Goal: Task Accomplishment & Management: Manage account settings

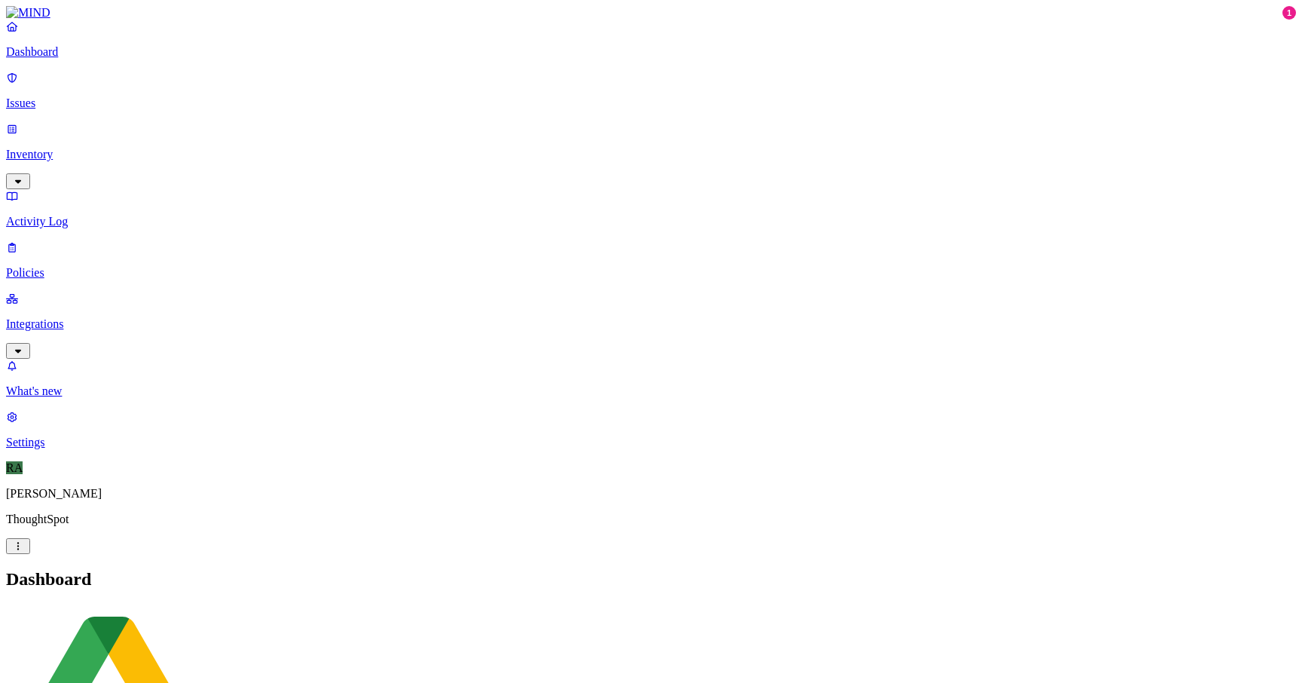
click at [66, 99] on p "Issues" at bounding box center [651, 103] width 1290 height 14
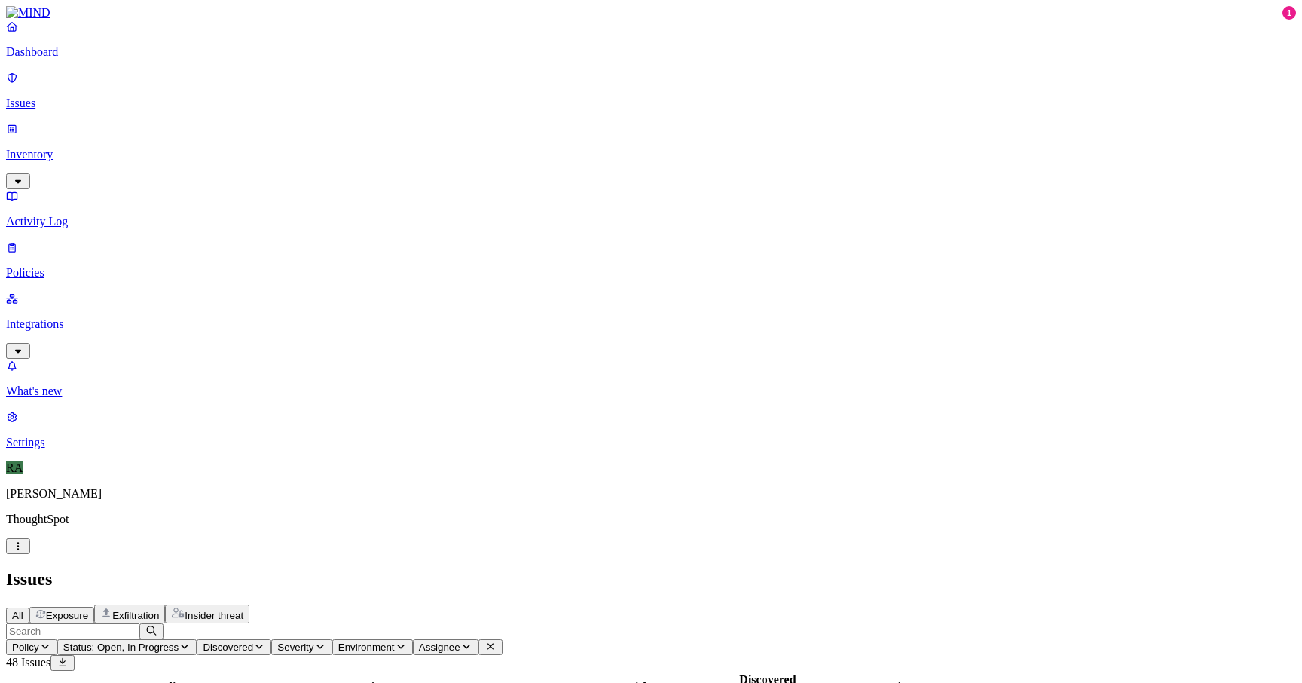
click at [105, 266] on p "Policies" at bounding box center [651, 273] width 1290 height 14
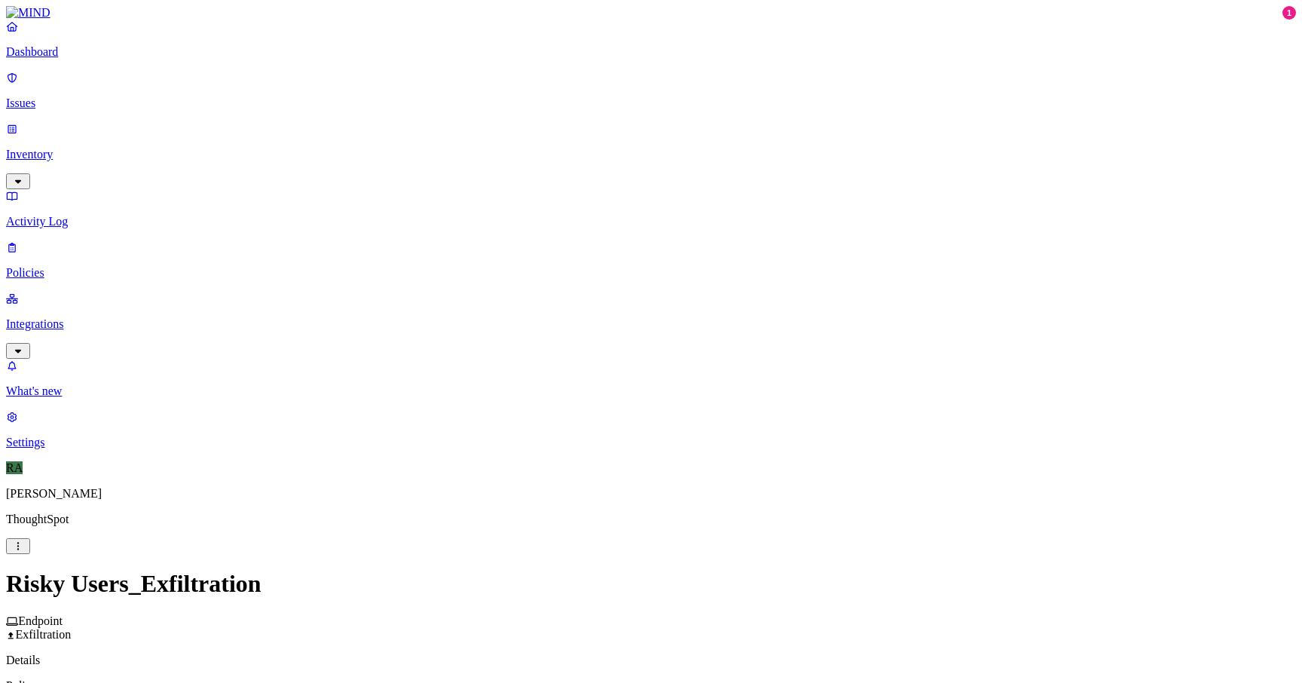
click at [603, 440] on label "Classification" at bounding box center [577, 433] width 66 height 13
click at [556, 472] on button "button" at bounding box center [550, 469] width 12 height 5
click at [557, 439] on icon at bounding box center [555, 436] width 10 height 8
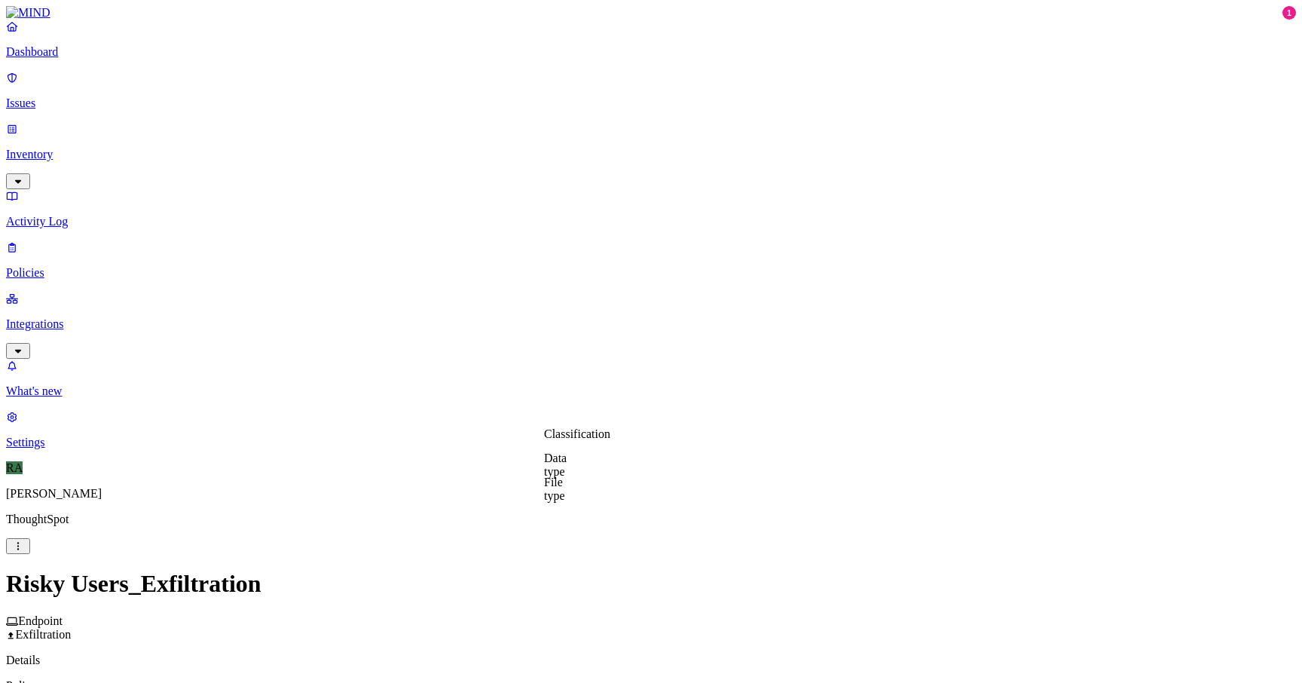
click at [567, 461] on label "Data type" at bounding box center [555, 464] width 23 height 26
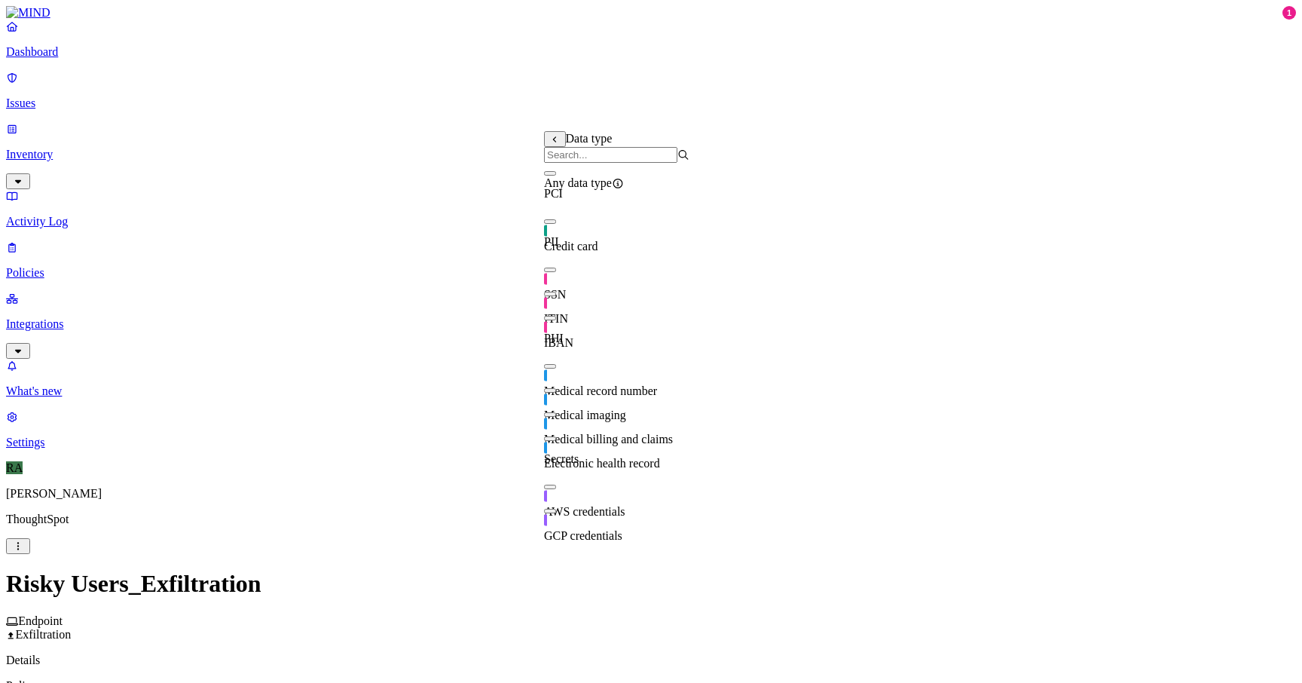
click at [556, 176] on button "button" at bounding box center [550, 173] width 12 height 5
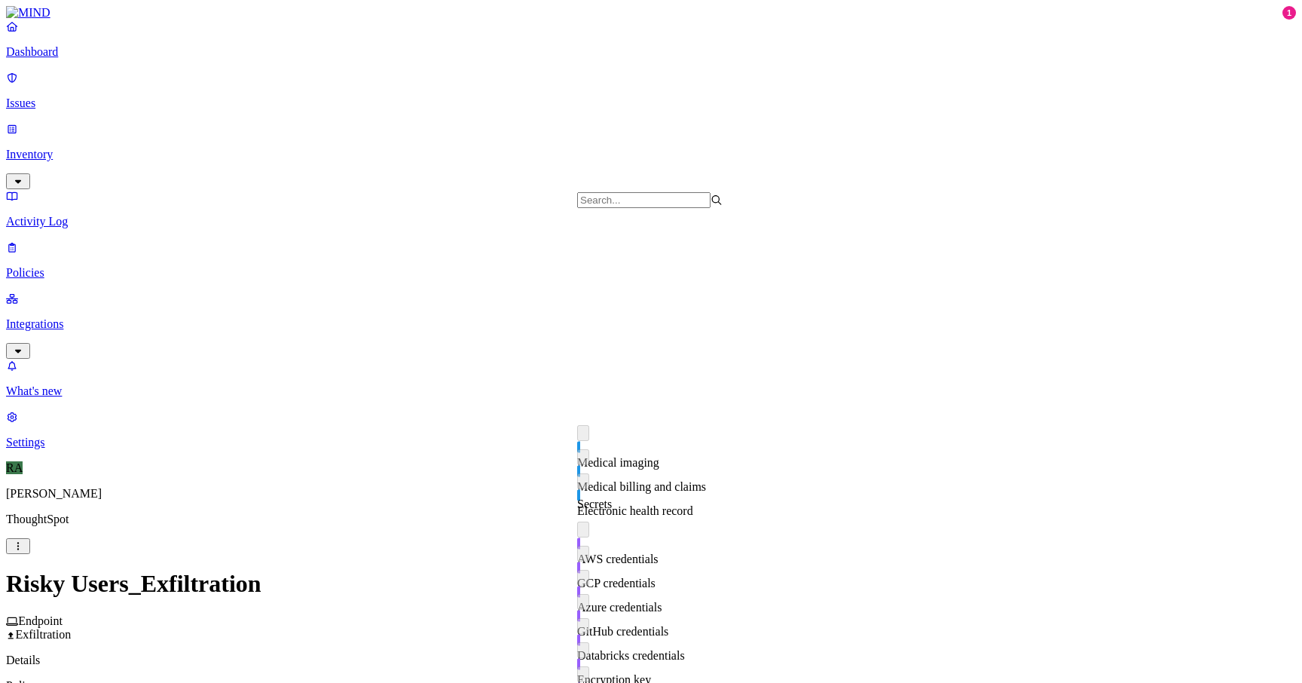
scroll to position [338, 0]
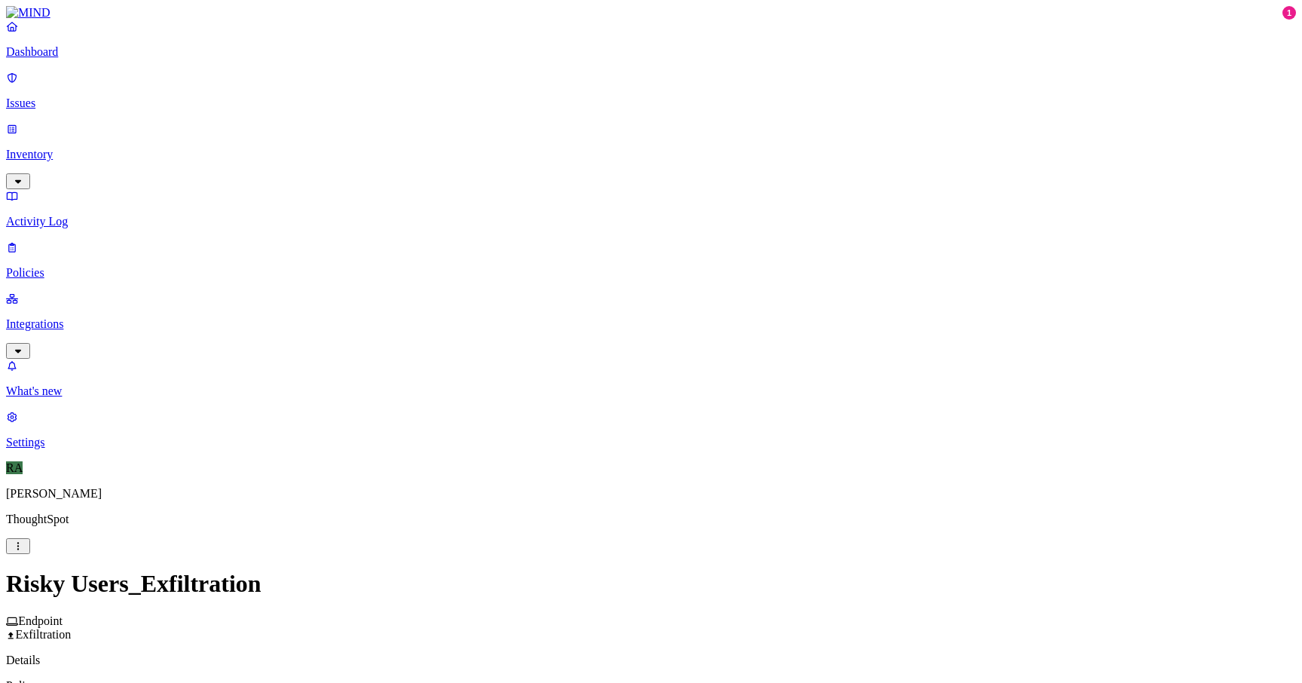
click at [611, 264] on label "Web Category" at bounding box center [593, 268] width 44 height 26
click at [583, 300] on button "button" at bounding box center [577, 297] width 12 height 5
click at [583, 324] on button "button" at bounding box center [577, 322] width 12 height 5
click at [583, 348] on button "button" at bounding box center [577, 346] width 12 height 5
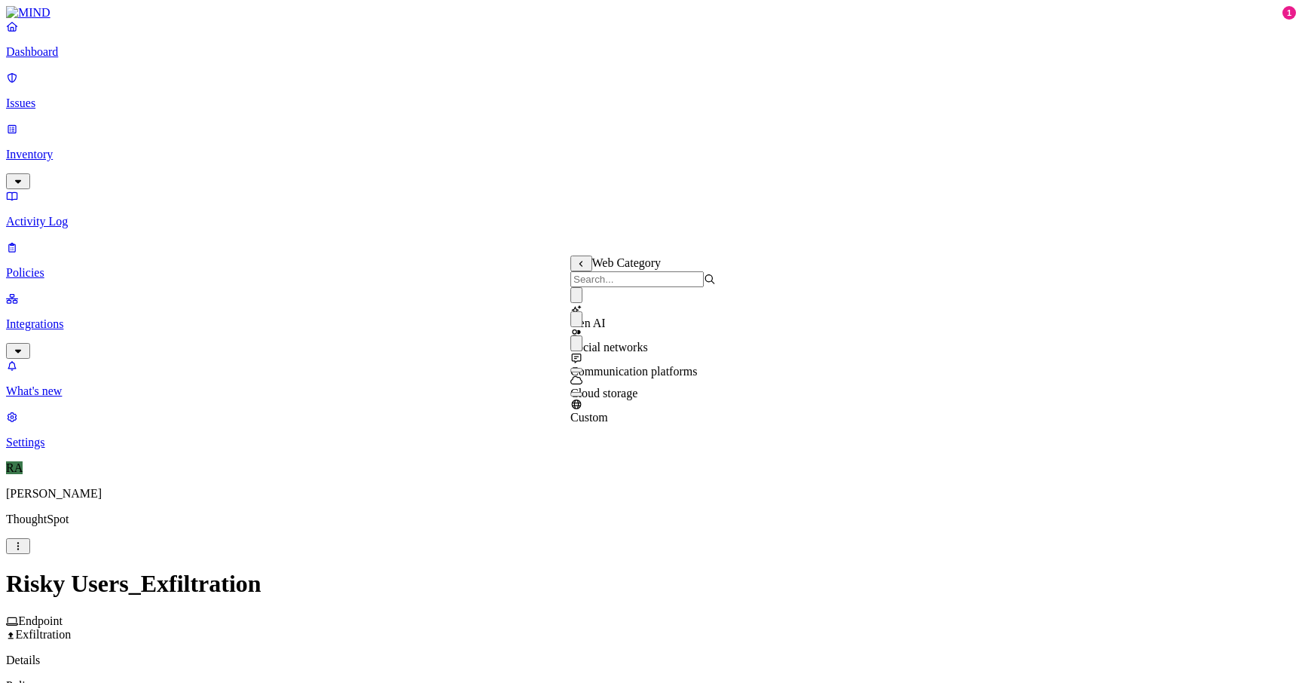
click at [583, 372] on button "button" at bounding box center [577, 370] width 12 height 5
click at [583, 396] on button "button" at bounding box center [577, 394] width 12 height 5
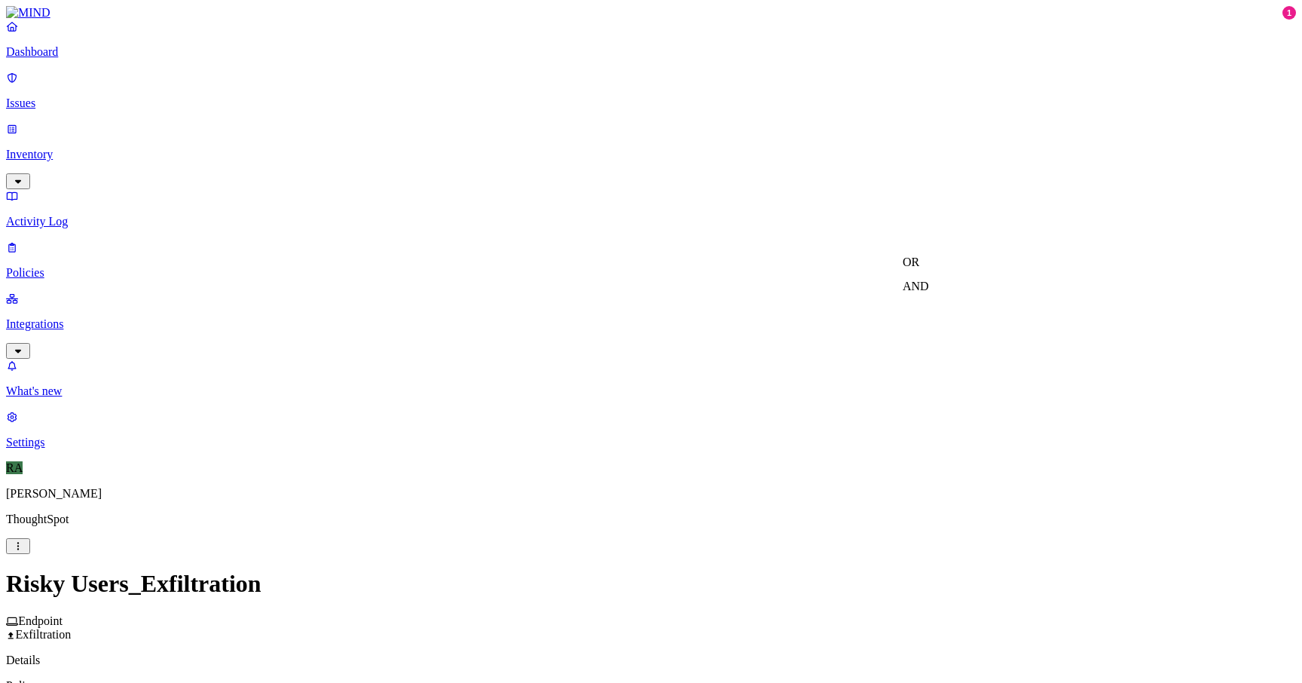
click at [929, 292] on label "AND" at bounding box center [916, 286] width 26 height 13
click at [924, 314] on label "Web Domain" at bounding box center [922, 308] width 39 height 26
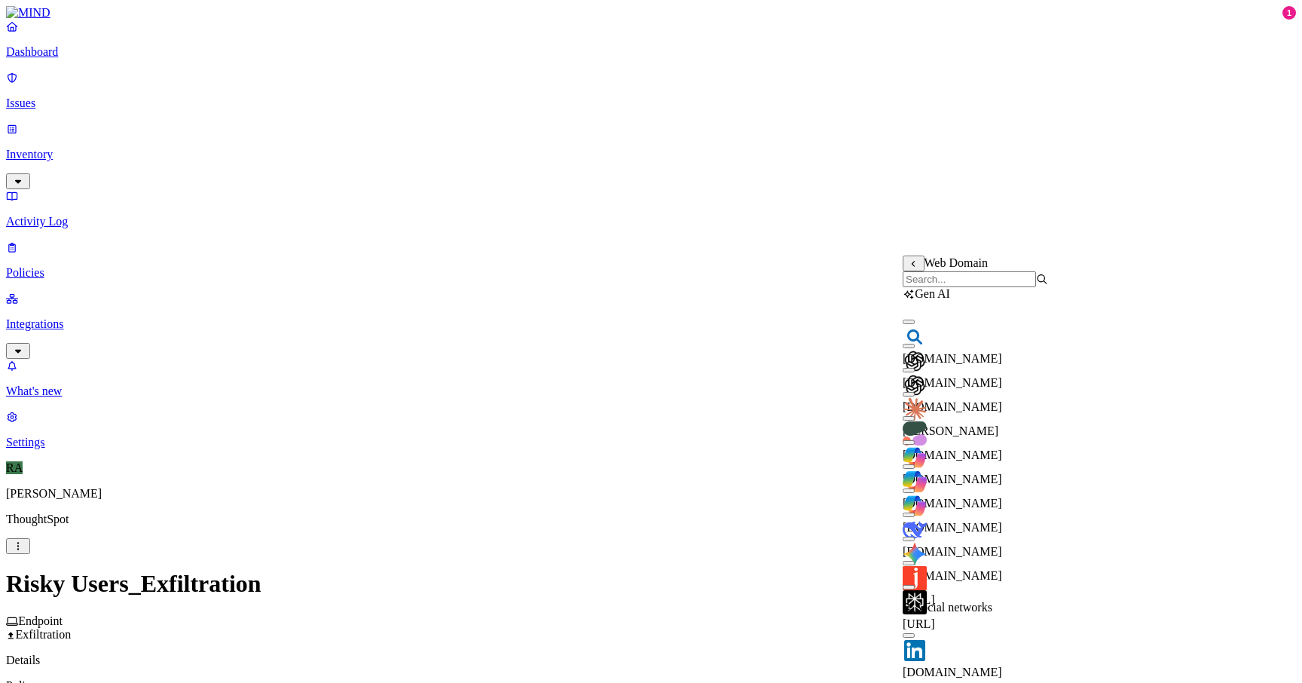
scroll to position [724, 0]
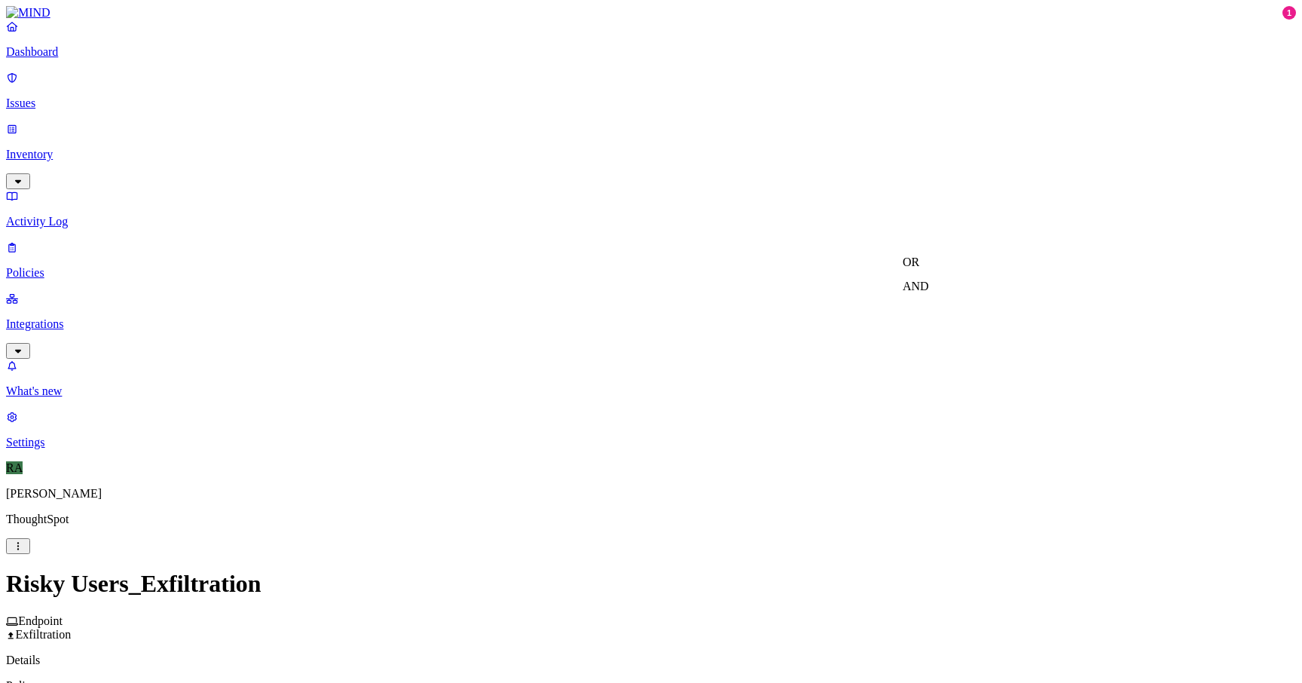
click at [611, 387] on label "Account type" at bounding box center [591, 380] width 41 height 26
click at [583, 331] on icon at bounding box center [582, 327] width 10 height 8
click at [589, 357] on label "Web Domain" at bounding box center [590, 356] width 39 height 26
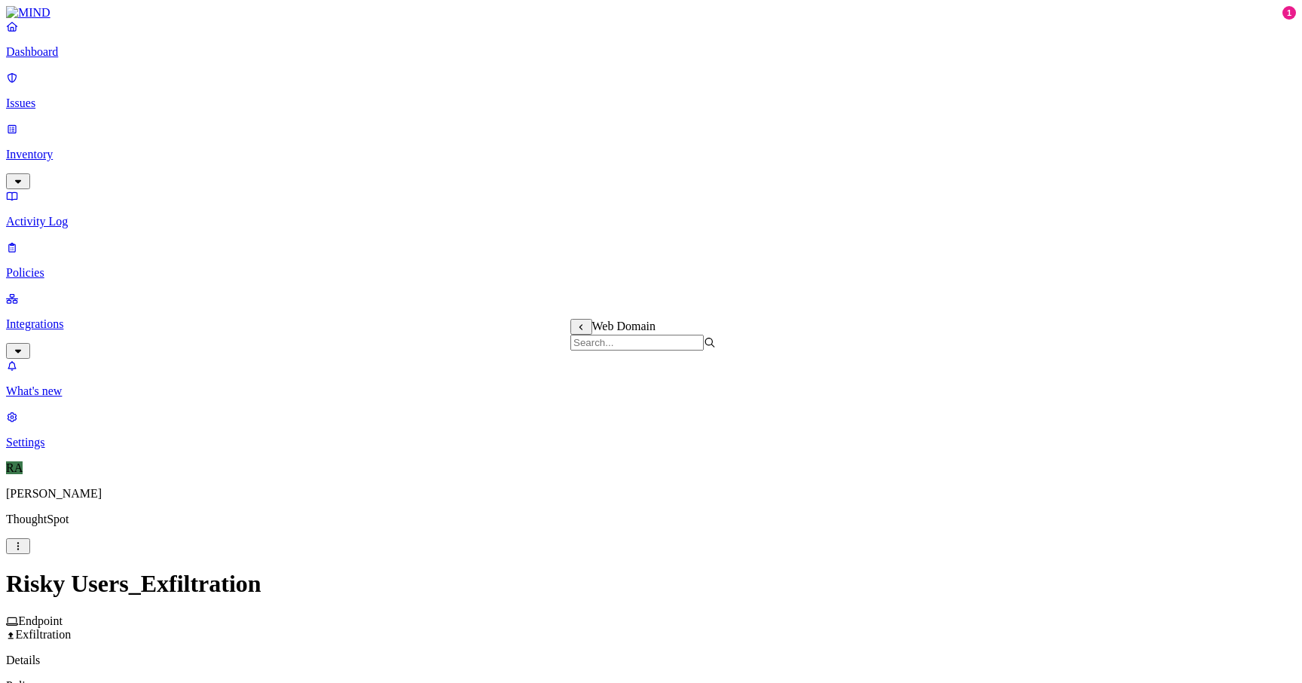
click at [582, 327] on icon at bounding box center [582, 327] width 10 height 8
click at [615, 333] on label "Web Category" at bounding box center [593, 332] width 44 height 26
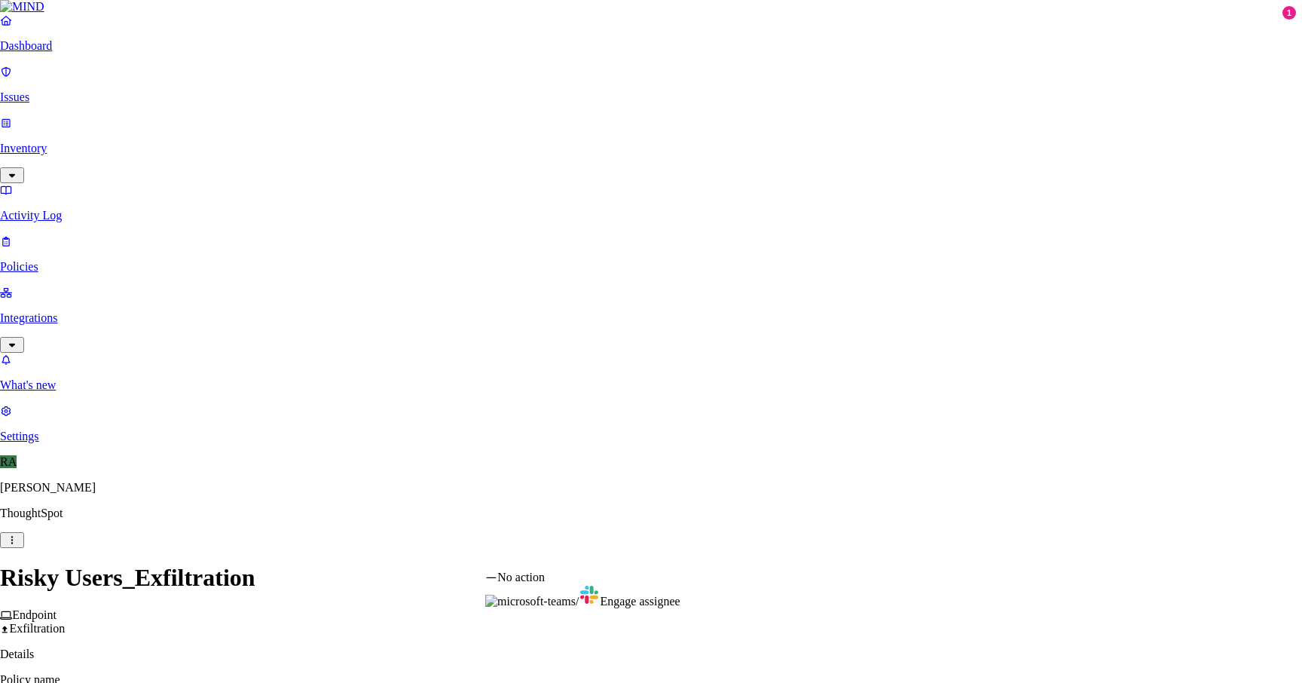
select select "1"
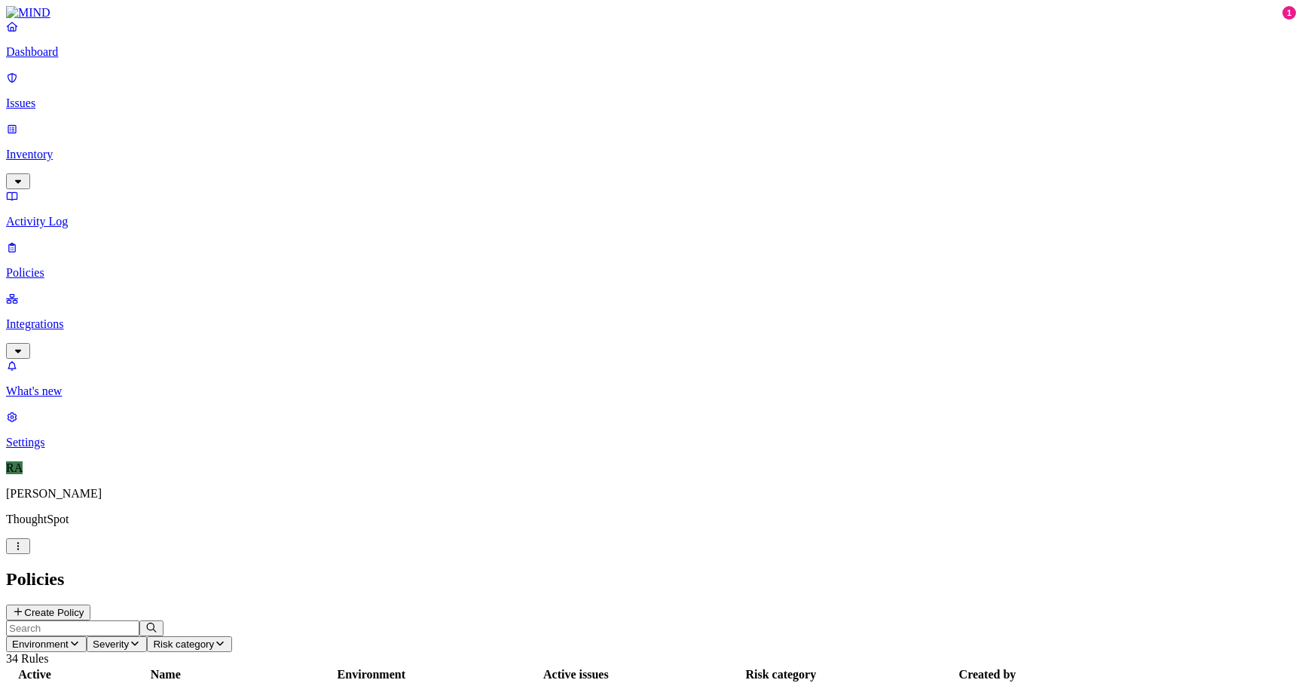
click at [74, 96] on p "Issues" at bounding box center [651, 103] width 1290 height 14
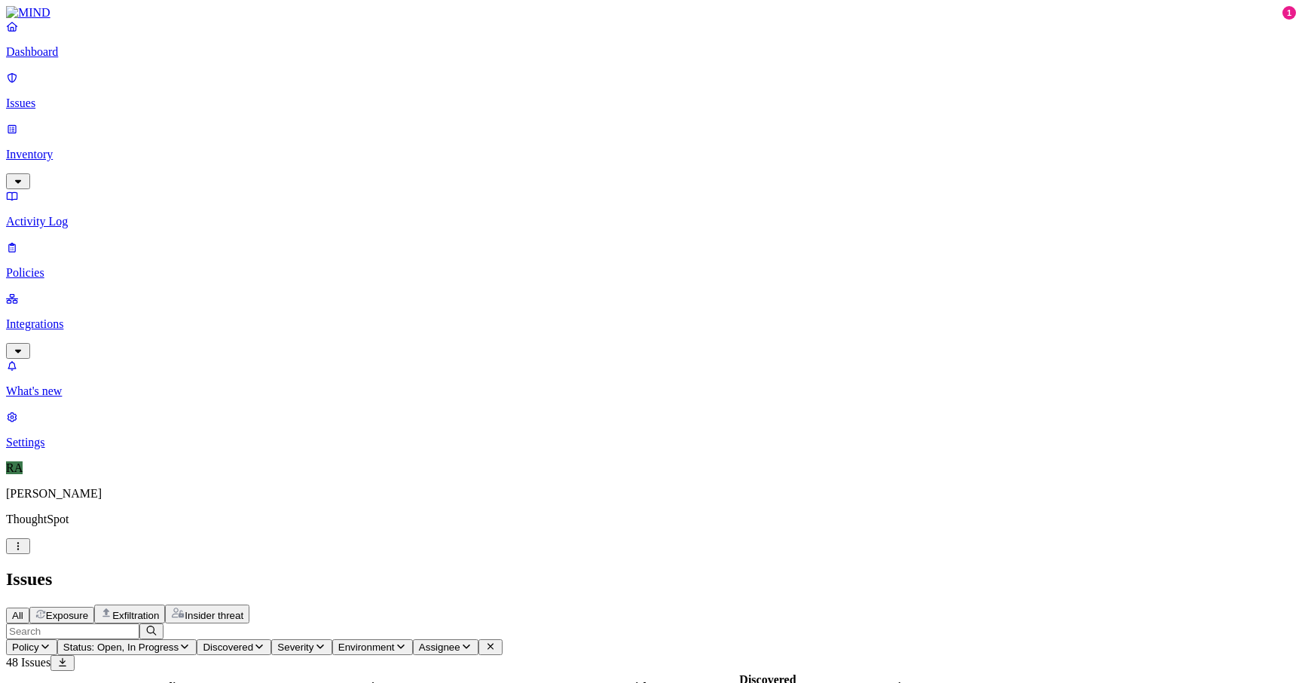
copy span "[PERSON_NAME].[PERSON_NAME]"
drag, startPoint x: 1019, startPoint y: 425, endPoint x: 1094, endPoint y: 427, distance: 75.4
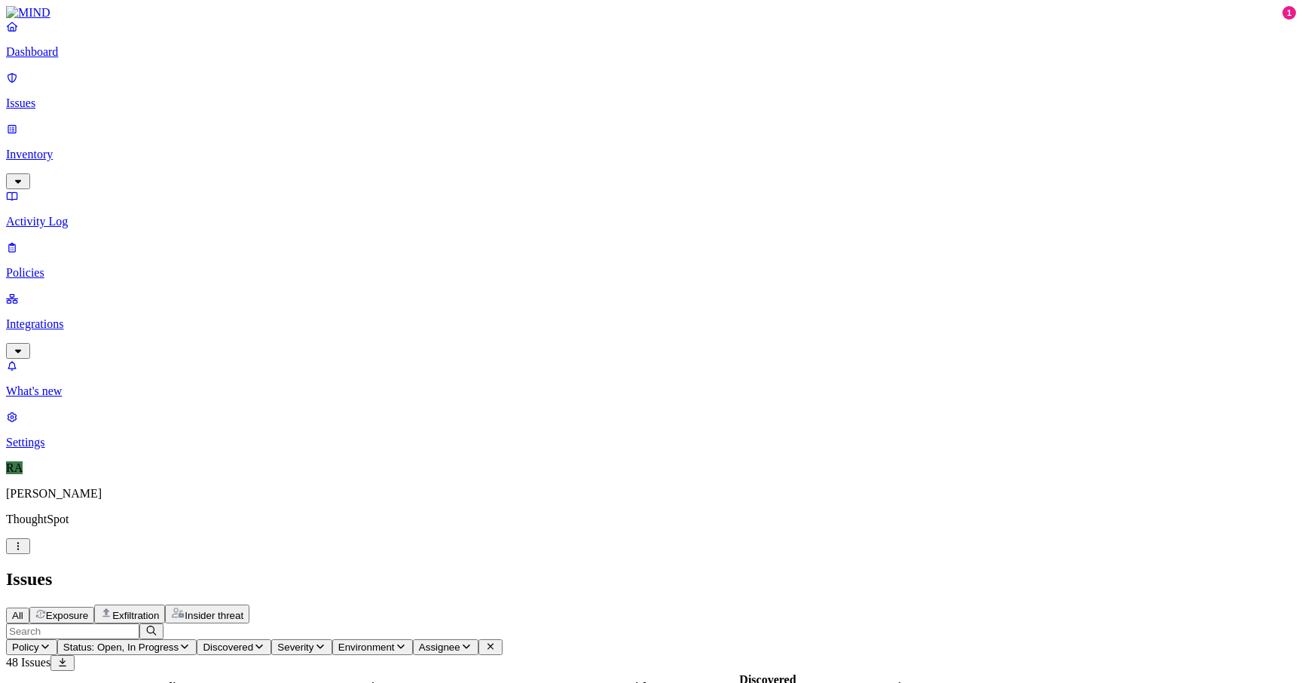
drag, startPoint x: 1187, startPoint y: 639, endPoint x: 1039, endPoint y: 650, distance: 148.1
copy span "aking backup of my keys to move to new laptop"
click at [460, 641] on span "Assignee" at bounding box center [439, 646] width 41 height 11
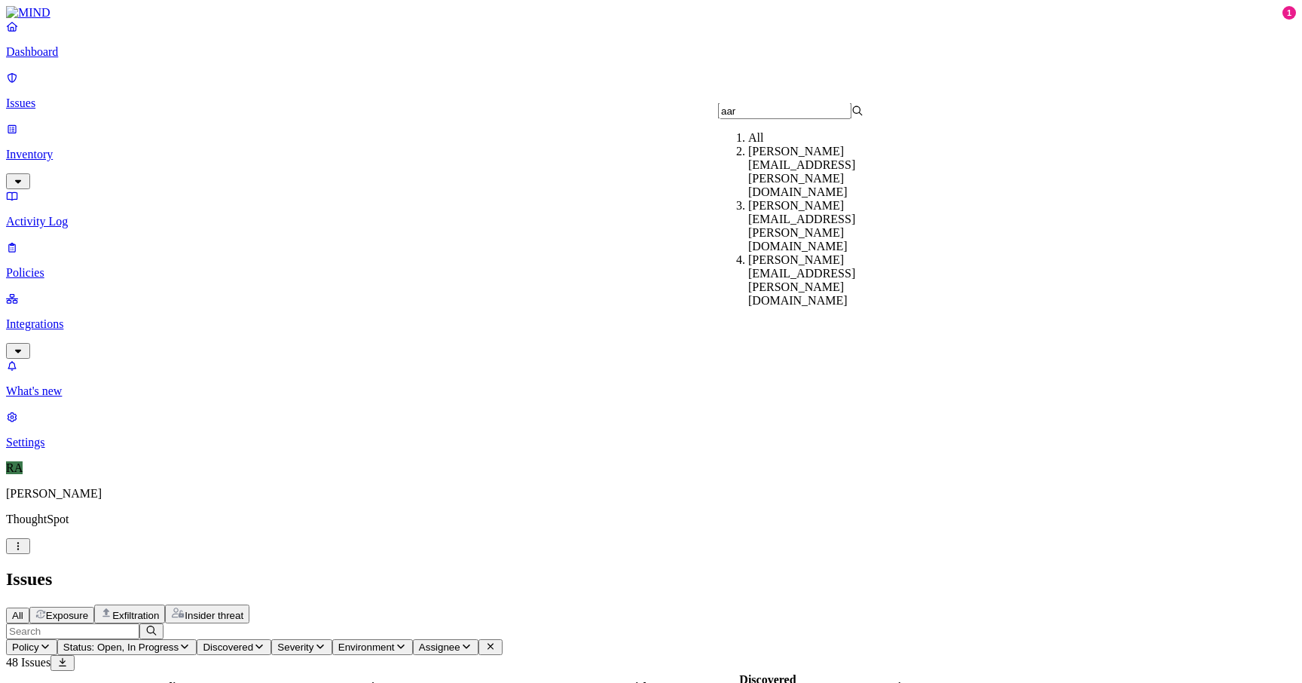
type input "aar"
click at [748, 176] on div "[PERSON_NAME][EMAIL_ADDRESS][PERSON_NAME][DOMAIN_NAME]" at bounding box center [820, 172] width 145 height 54
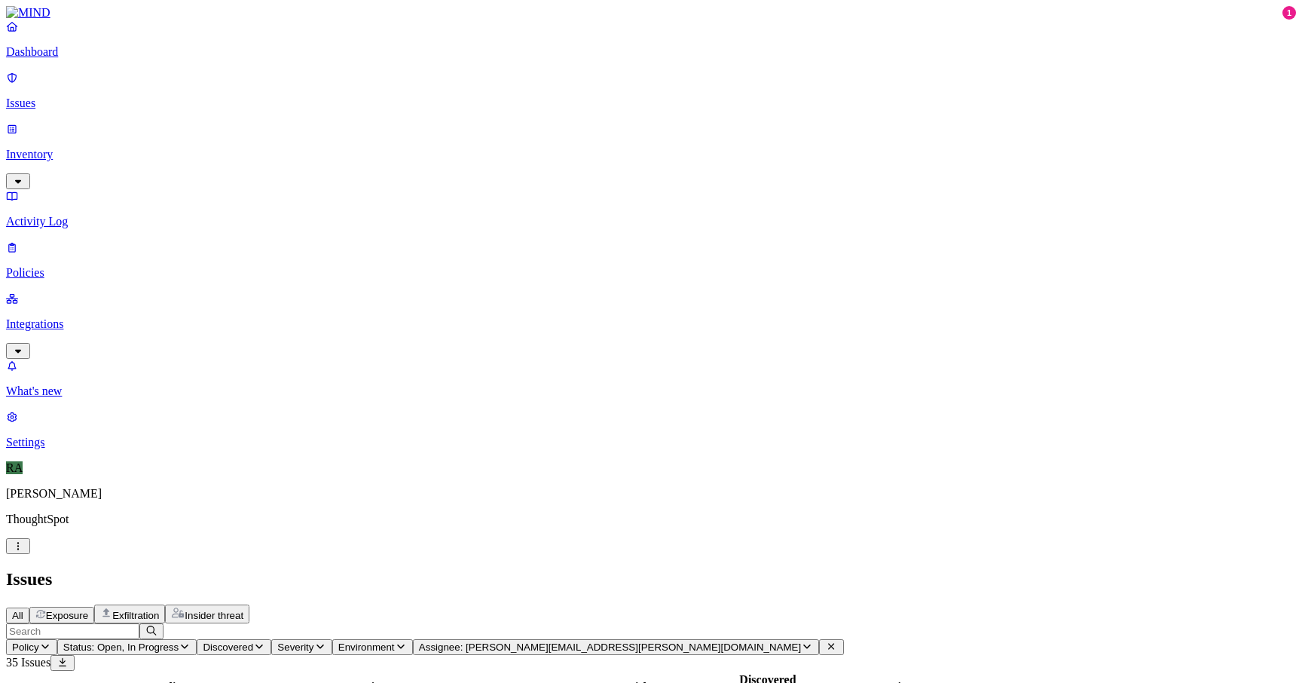
click at [28, 682] on button "Select all" at bounding box center [22, 691] width 12 height 5
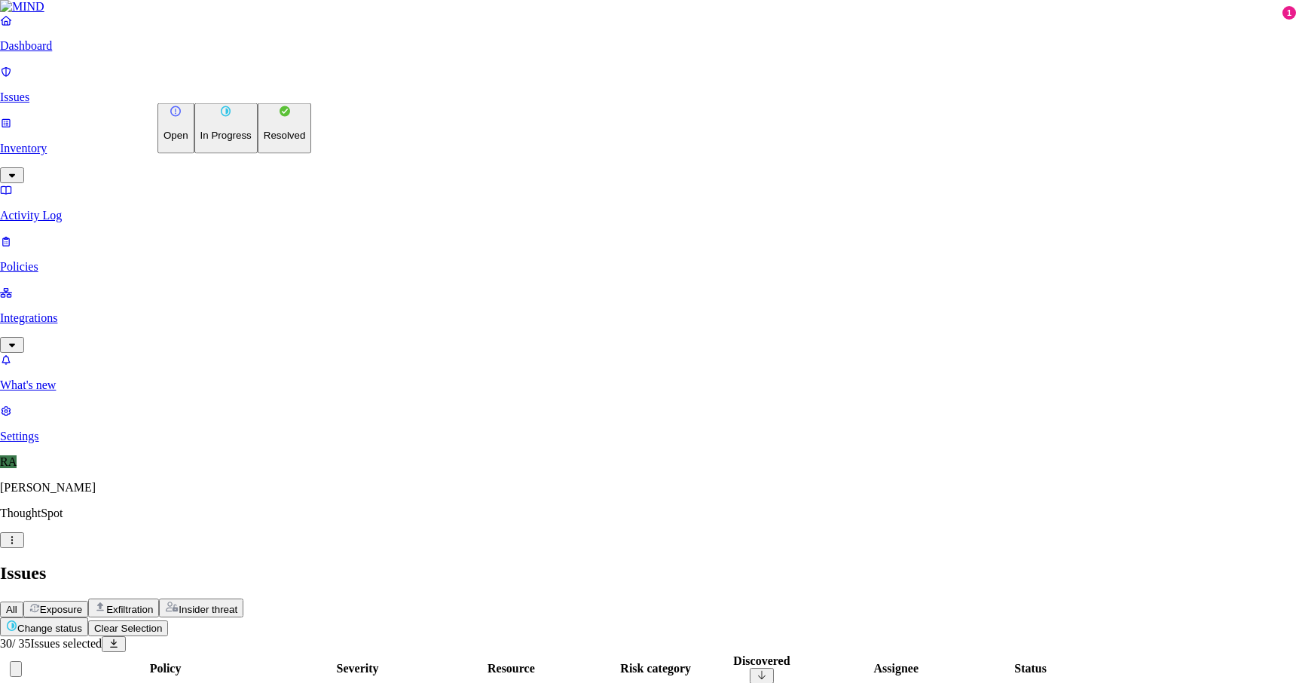
click at [258, 154] on button "Resolved" at bounding box center [285, 128] width 54 height 50
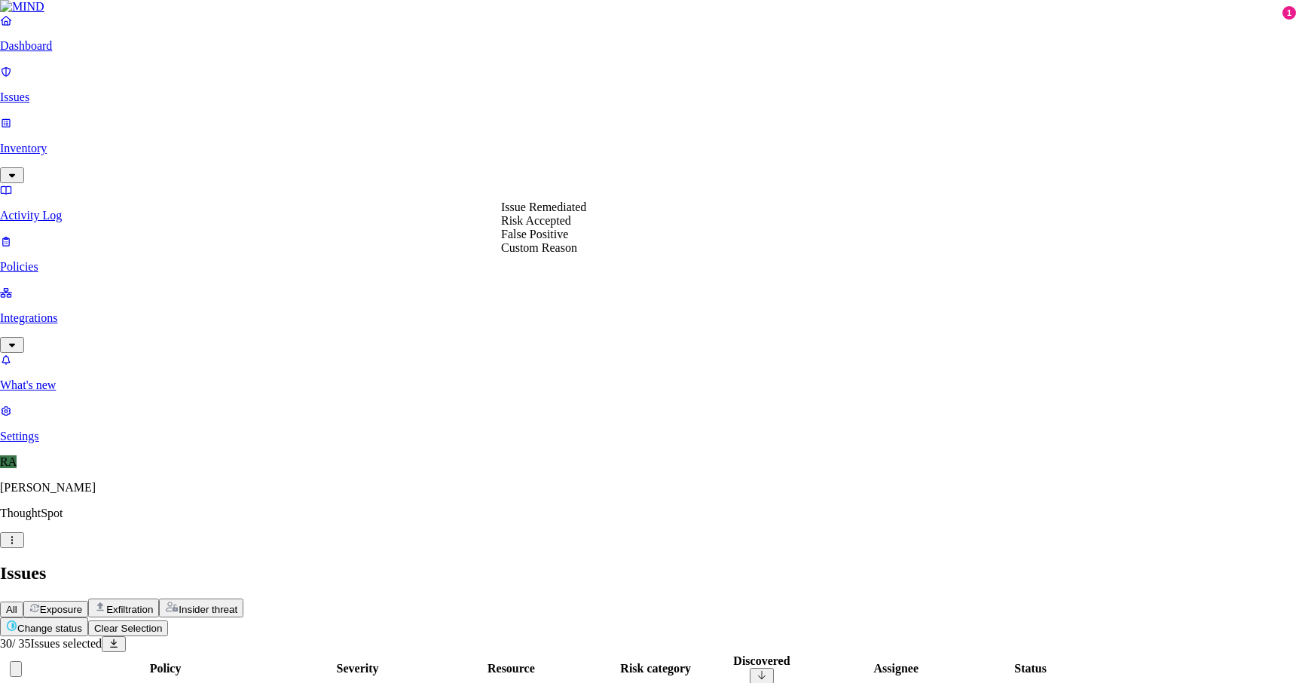
select select "Custom Reason"
paste textarea "aking backup of my keys to move to new laptop"
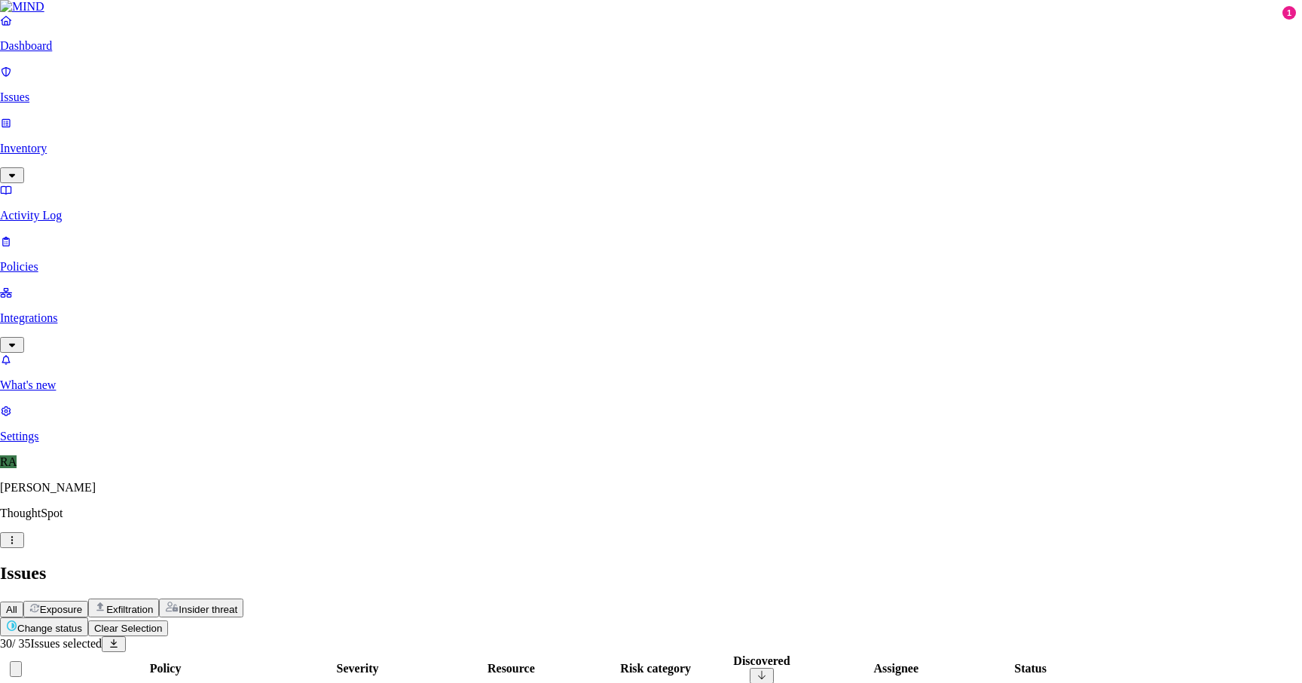
type textarea "User is taking backup of my keys to move to new laptop"
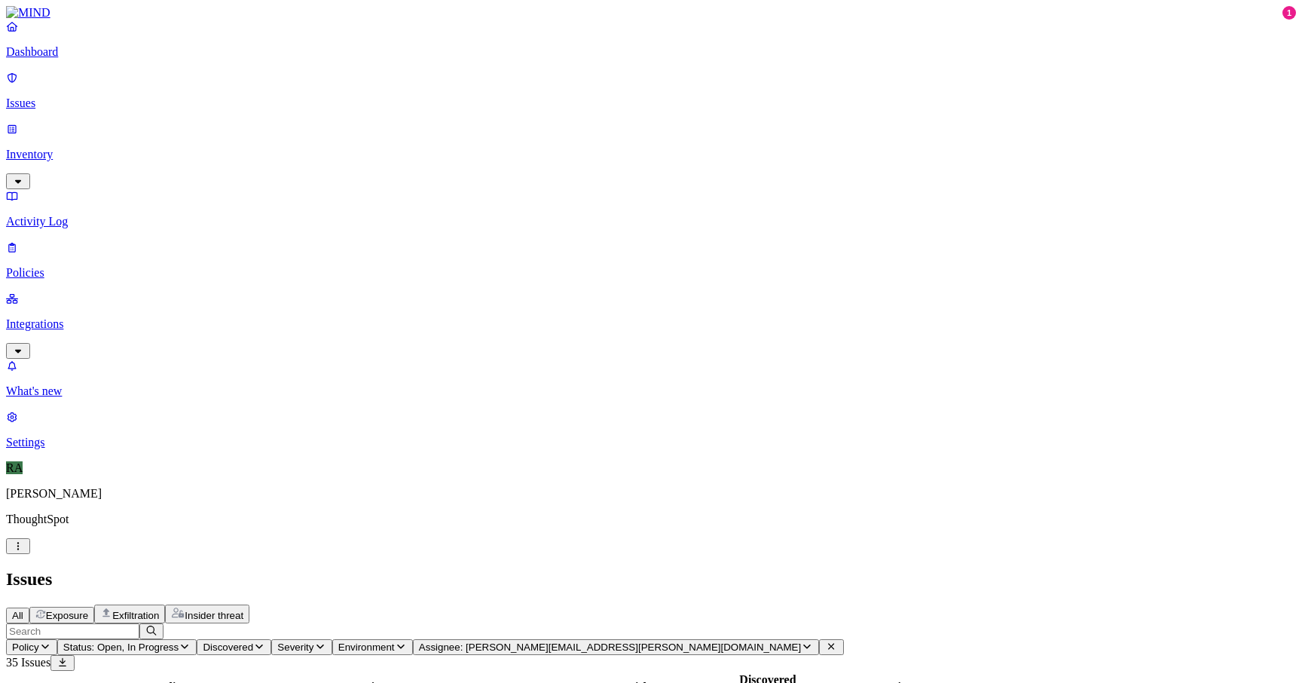
click at [28, 682] on button "Select all" at bounding box center [22, 691] width 12 height 5
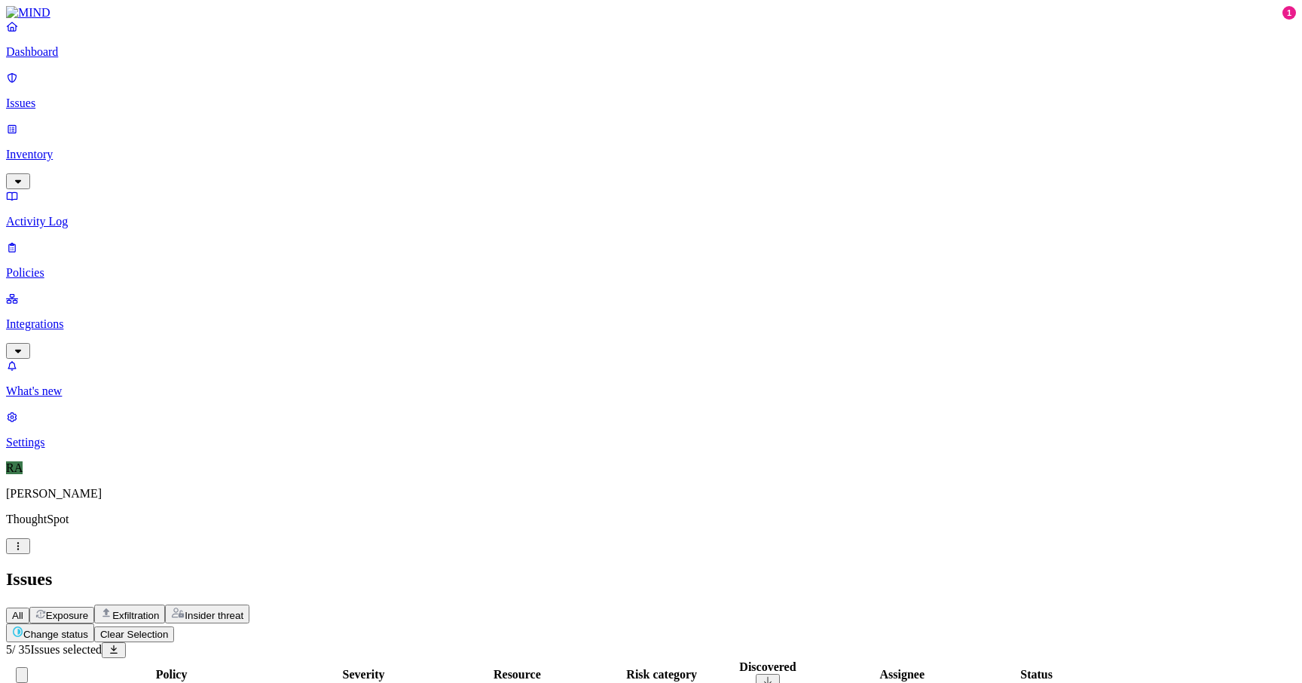
click at [252, 93] on html "Dashboard Issues Inventory Activity Log Policies Integrations What's new 1 Sett…" at bounding box center [651, 549] width 1302 height 1099
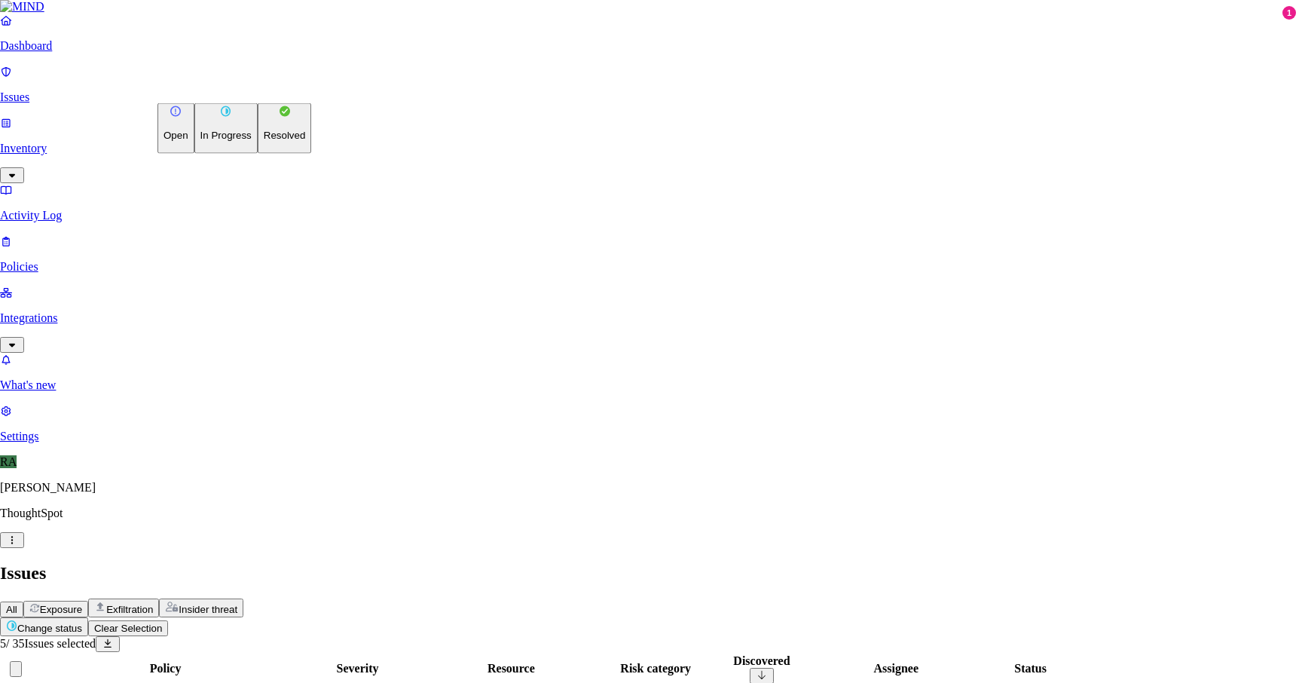
click at [258, 154] on button "Resolved" at bounding box center [285, 128] width 54 height 50
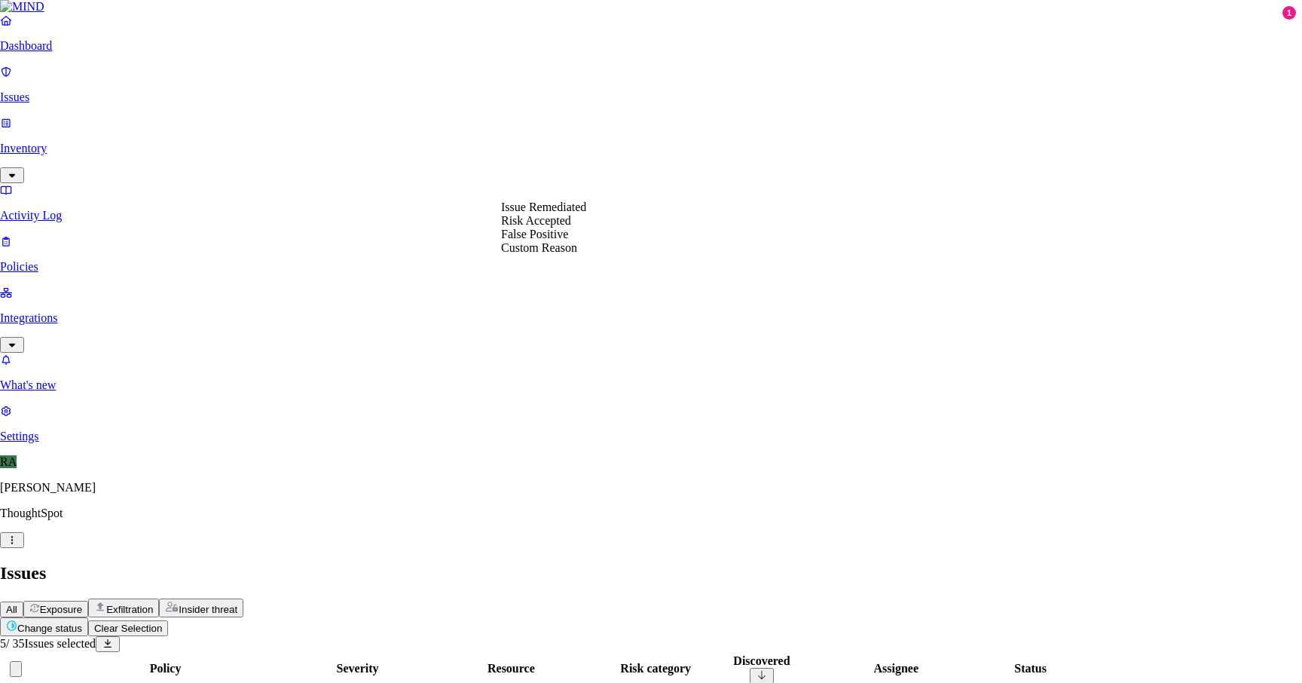
select select "Custom Reason"
drag, startPoint x: 555, startPoint y: 306, endPoint x: 561, endPoint y: 255, distance: 51.7
paste textarea "aking backup of my keys to move to new laptop"
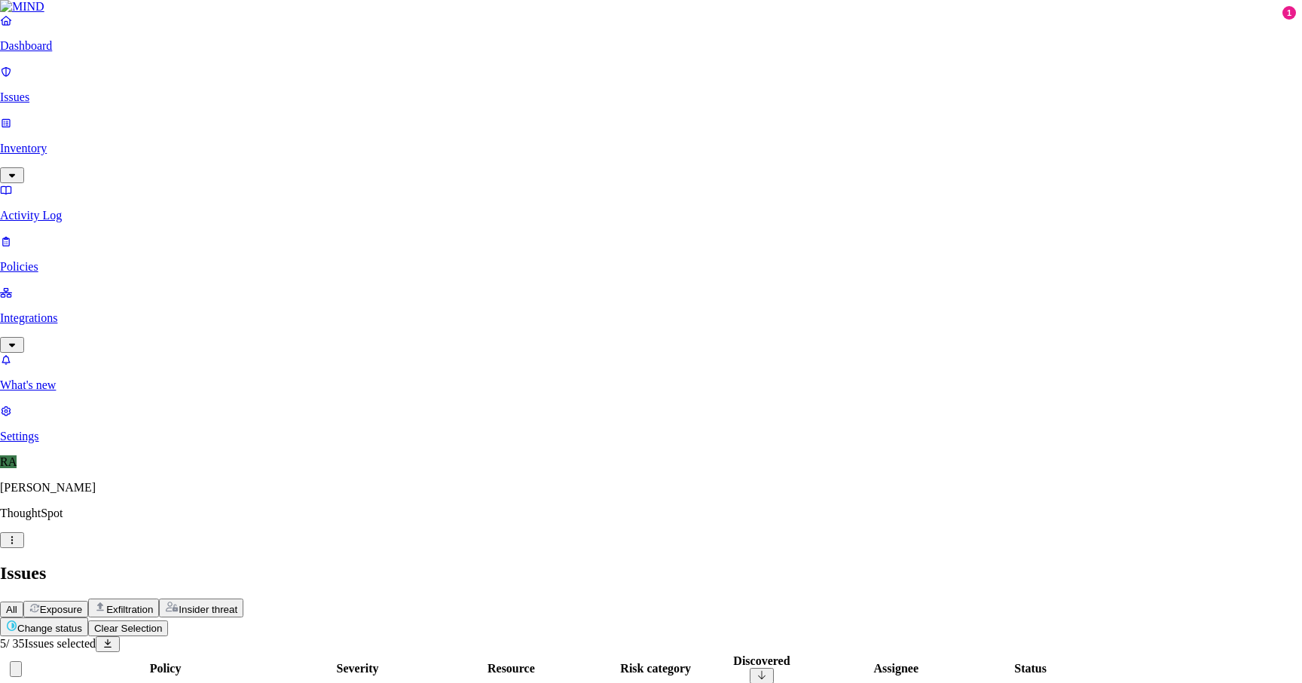
type textarea "User justification "taking backup of my keys to move to new laptop""
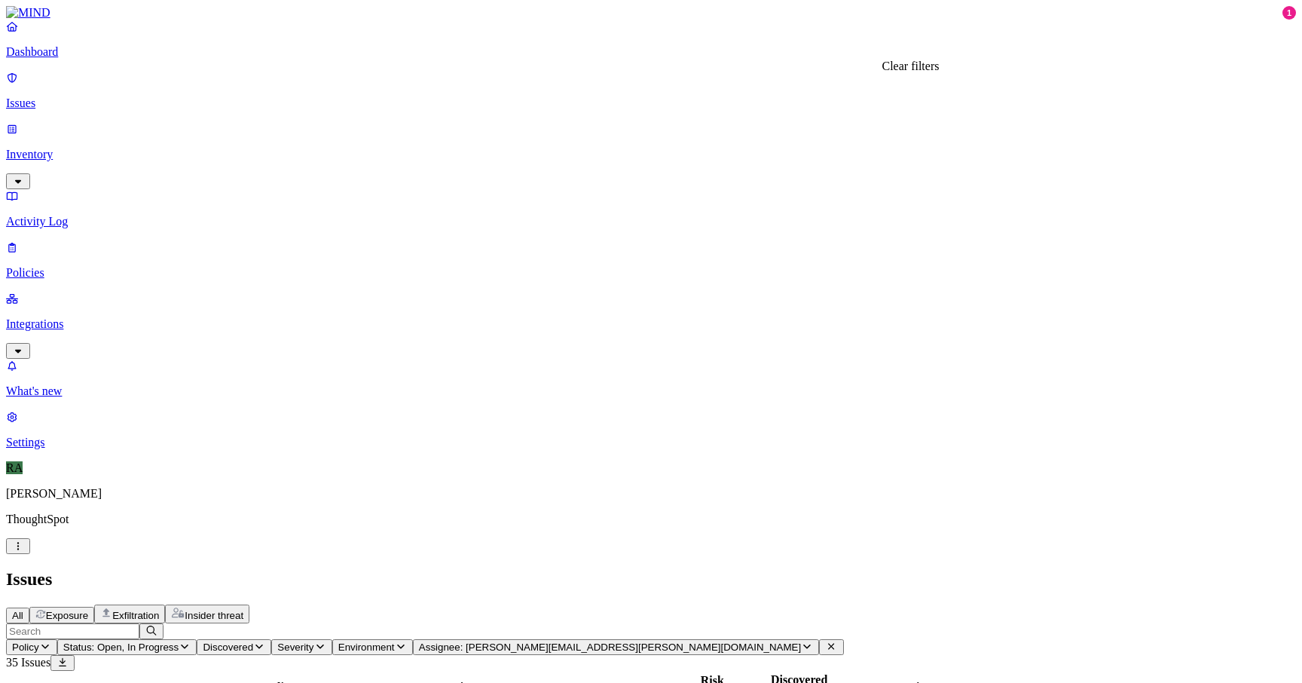
click at [837, 641] on icon at bounding box center [831, 646] width 12 height 10
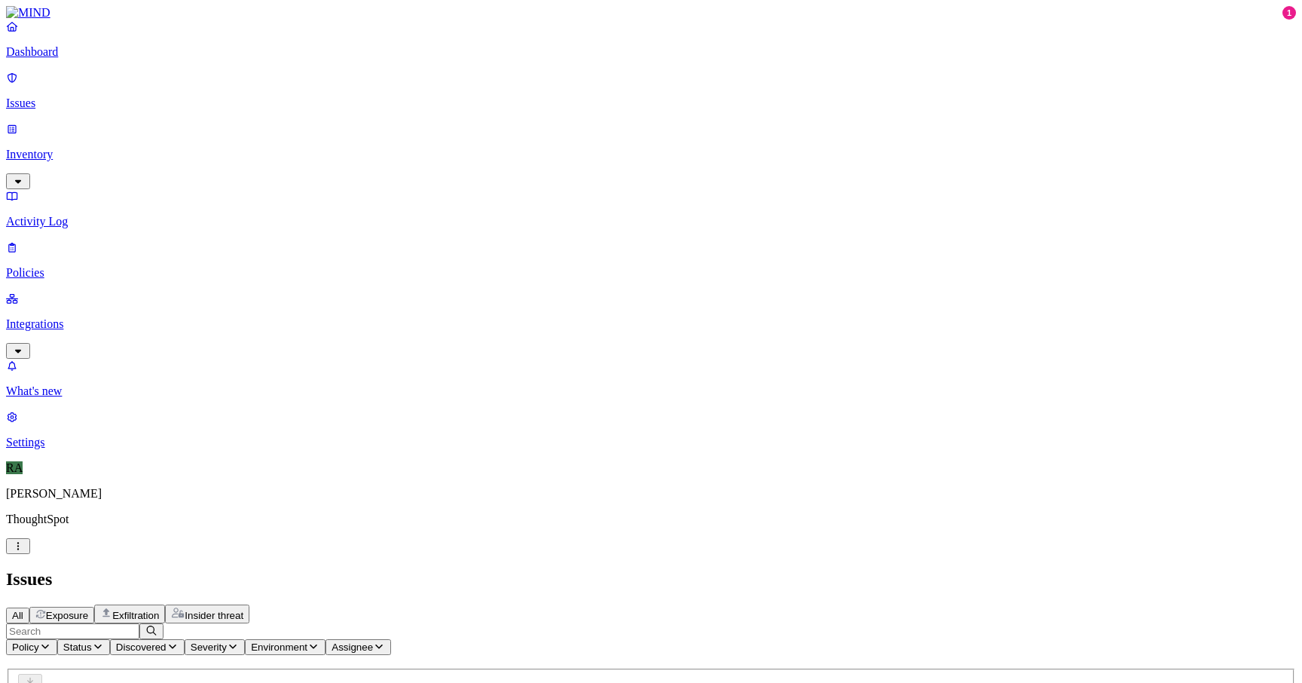
click at [92, 641] on span "Status" at bounding box center [77, 646] width 29 height 11
click at [390, 124] on button "button" at bounding box center [396, 126] width 12 height 5
click at [600, 569] on header "Issues All Exposure Exfiltration Insider threat" at bounding box center [651, 596] width 1290 height 54
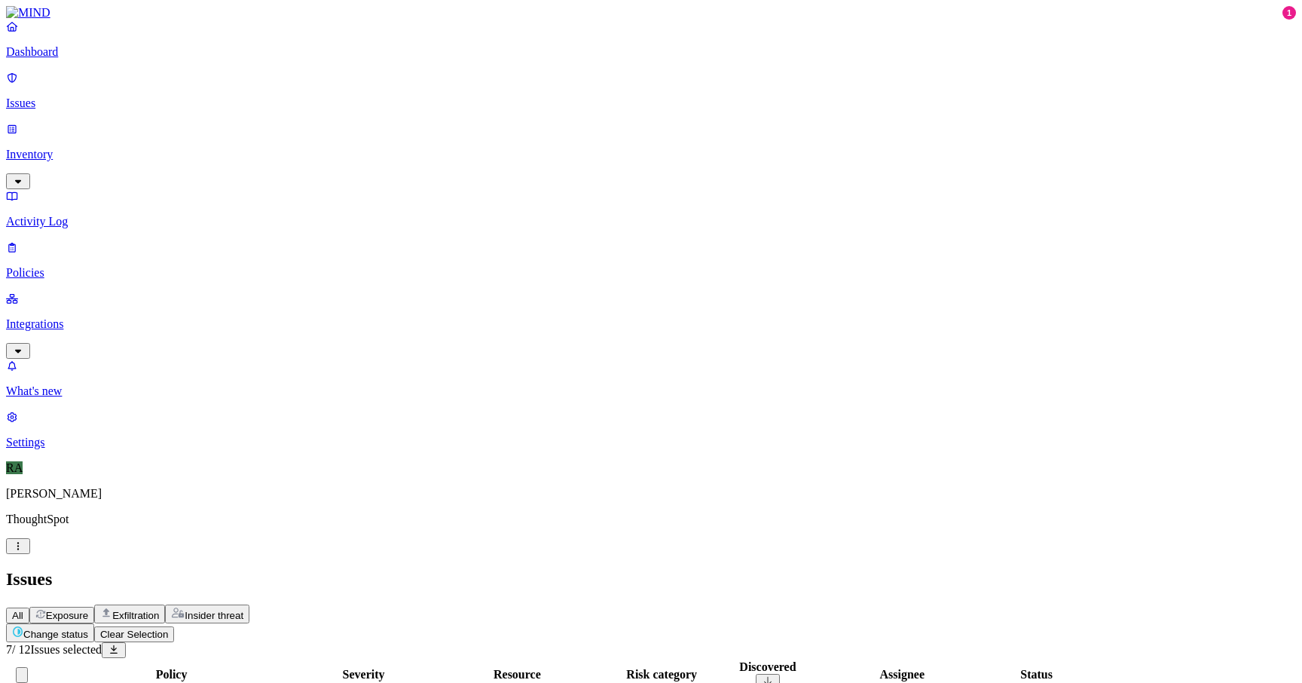
click at [221, 90] on html "Dashboard Issues Inventory Activity Log Policies Integrations What's new 1 Sett…" at bounding box center [651, 647] width 1302 height 1295
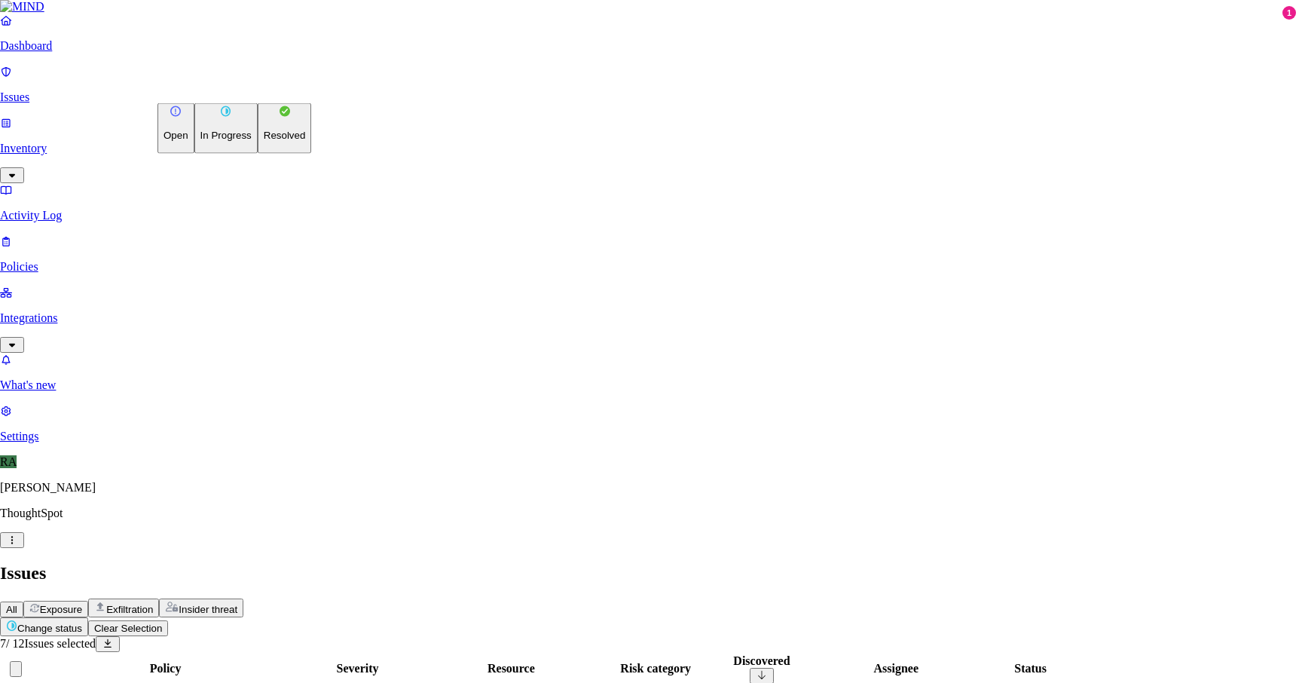
click at [264, 141] on p "Resolved" at bounding box center [285, 135] width 42 height 11
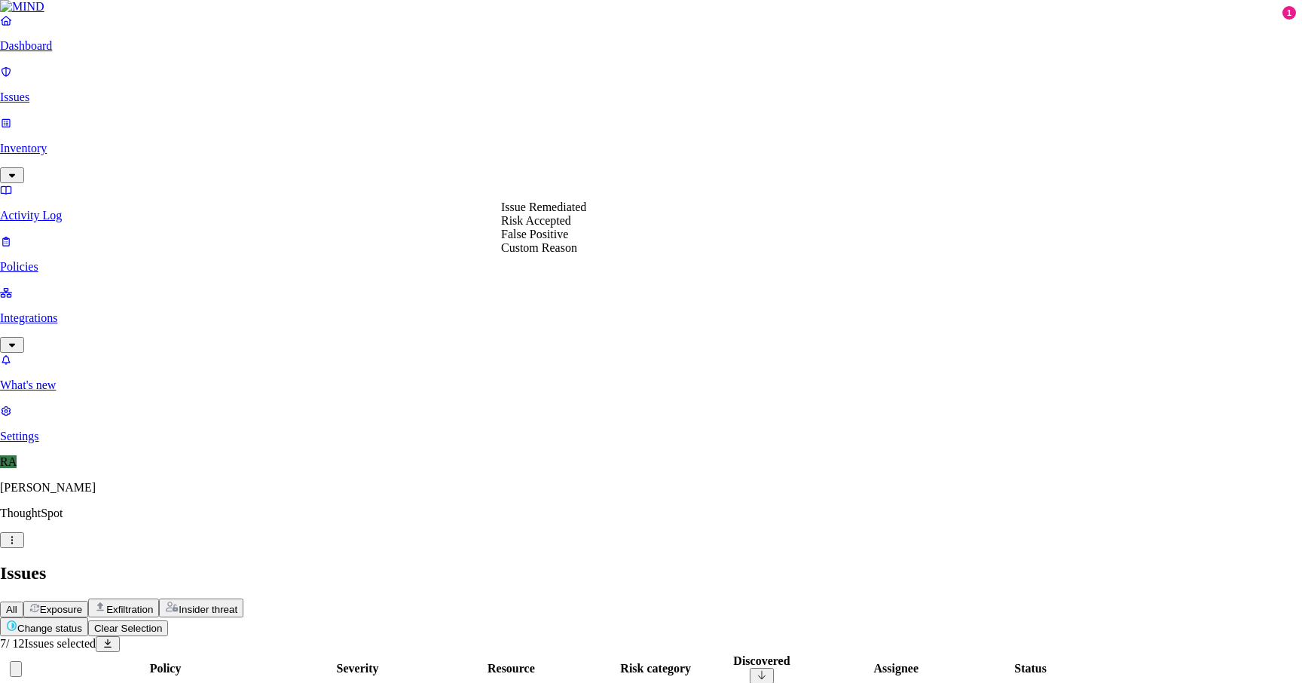
select select "Custom Reason"
type textarea "e"
type textarea "Personal docs"
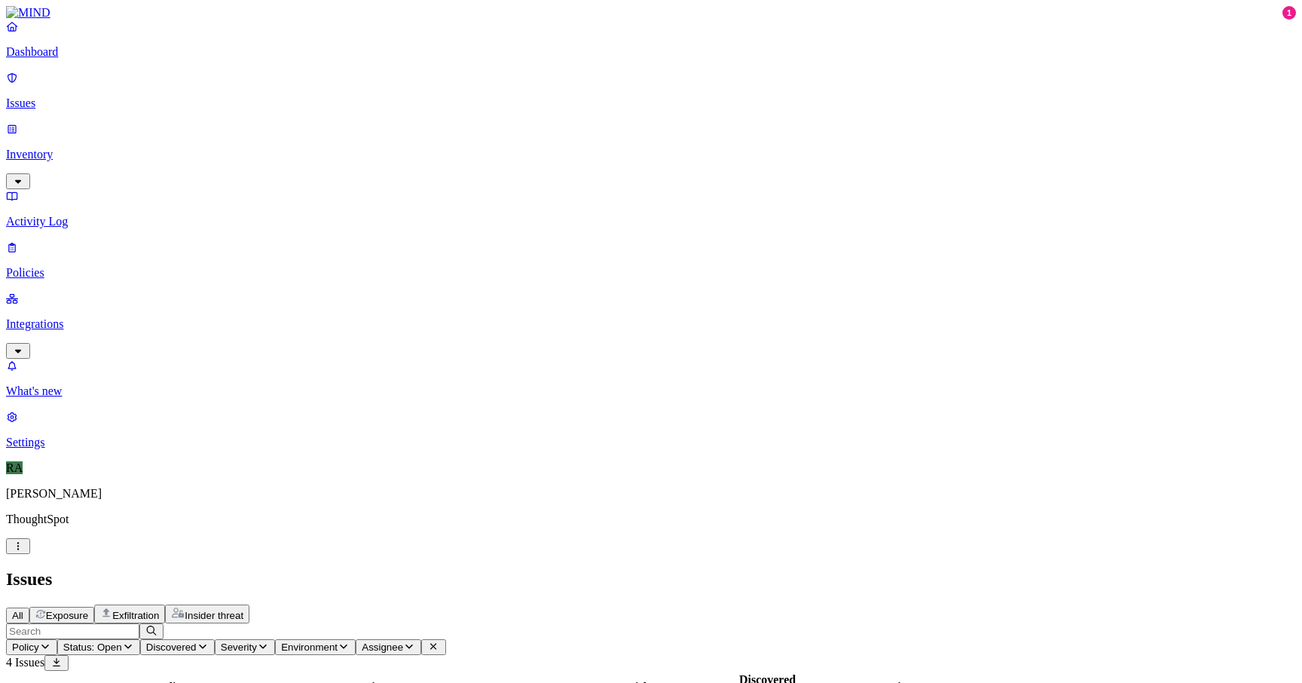
scroll to position [312, 0]
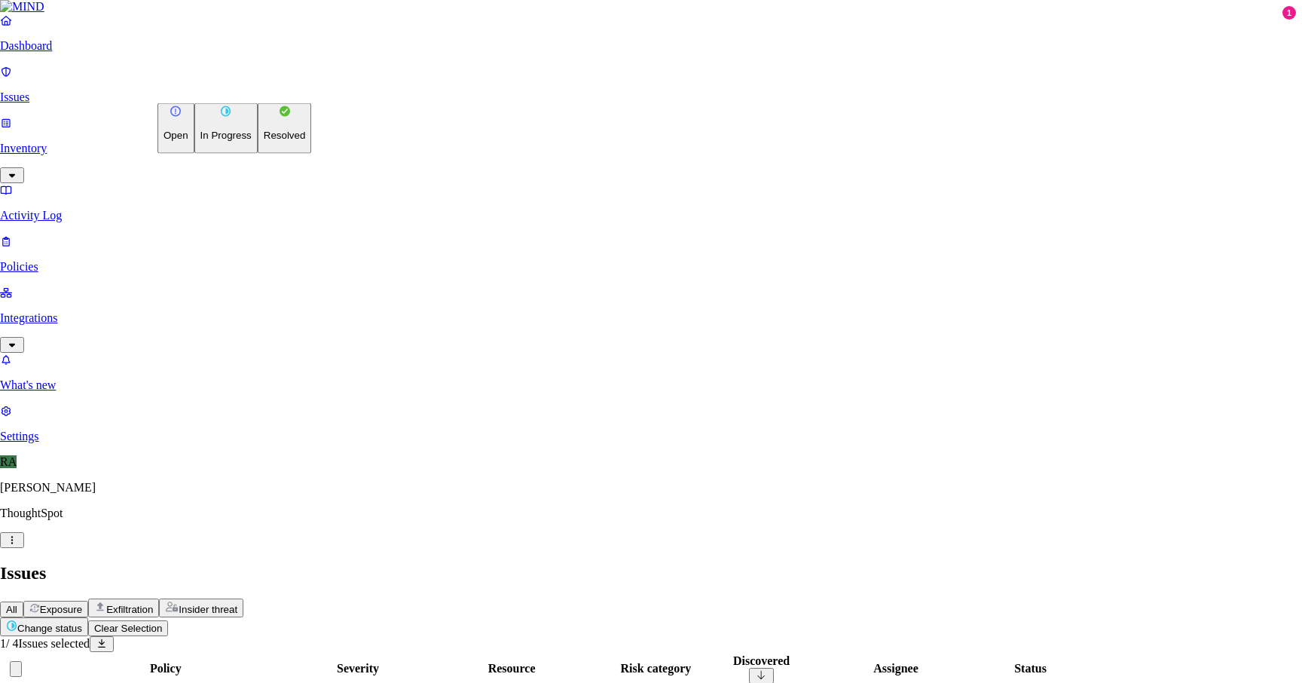
click at [237, 92] on html "Dashboard Issues Inventory Activity Log Policies Integrations What's new 1 Sett…" at bounding box center [651, 440] width 1302 height 880
click at [258, 154] on button "Resolved" at bounding box center [285, 128] width 54 height 50
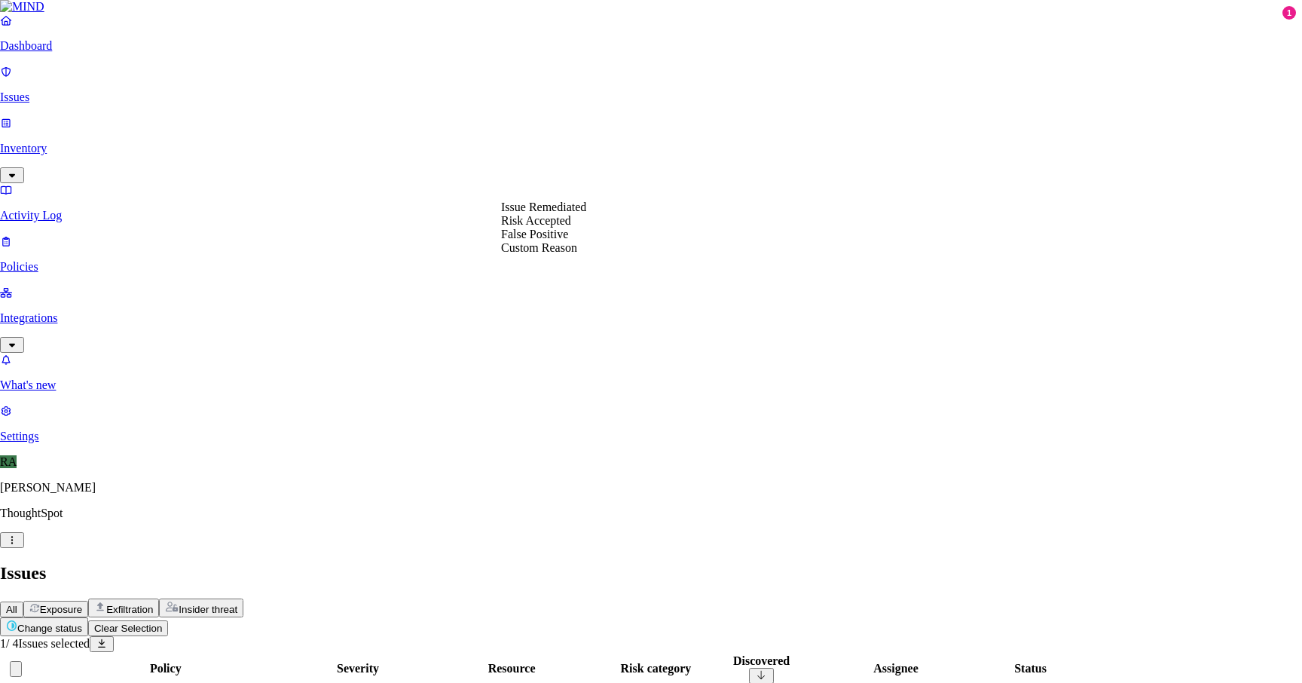
select select "Risk Accepted"
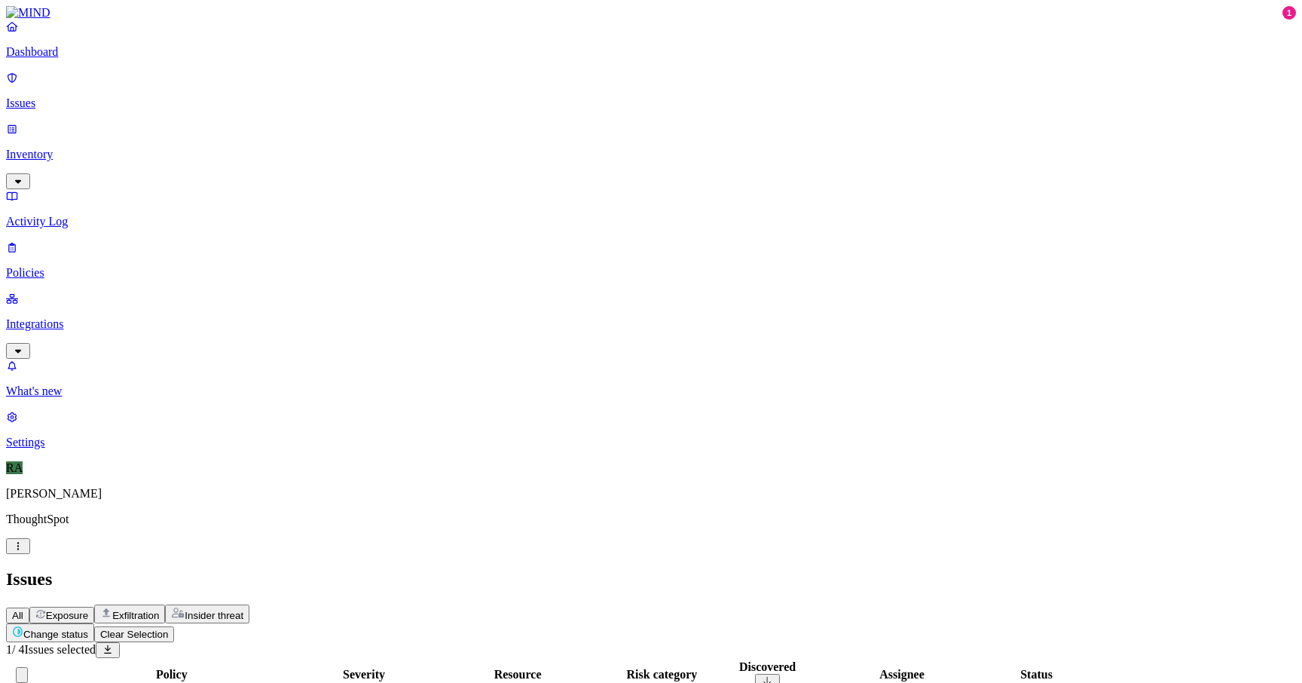
click at [245, 99] on html "Dashboard Issues Inventory Activity Log Policies Integrations What's new 1 Sett…" at bounding box center [651, 414] width 1302 height 829
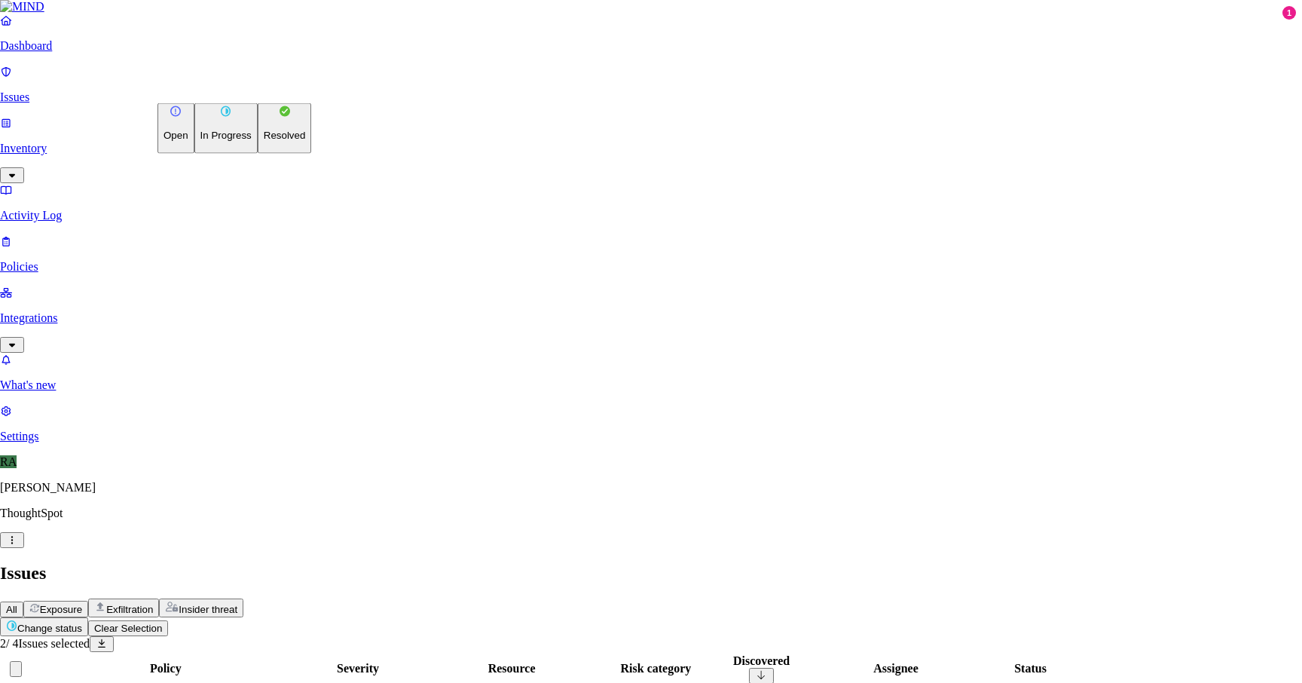
click at [264, 141] on p "Resolved" at bounding box center [285, 135] width 42 height 11
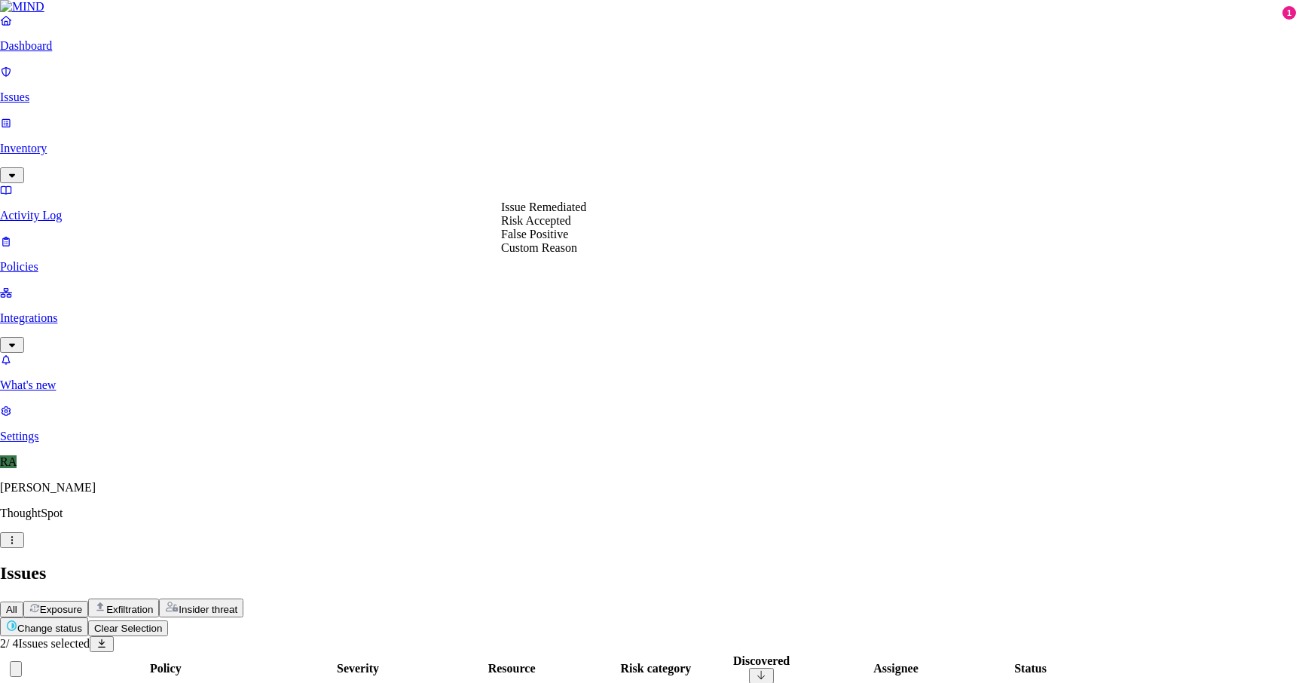
select select "Custom Reason"
type textarea "users laptop is being replaced"
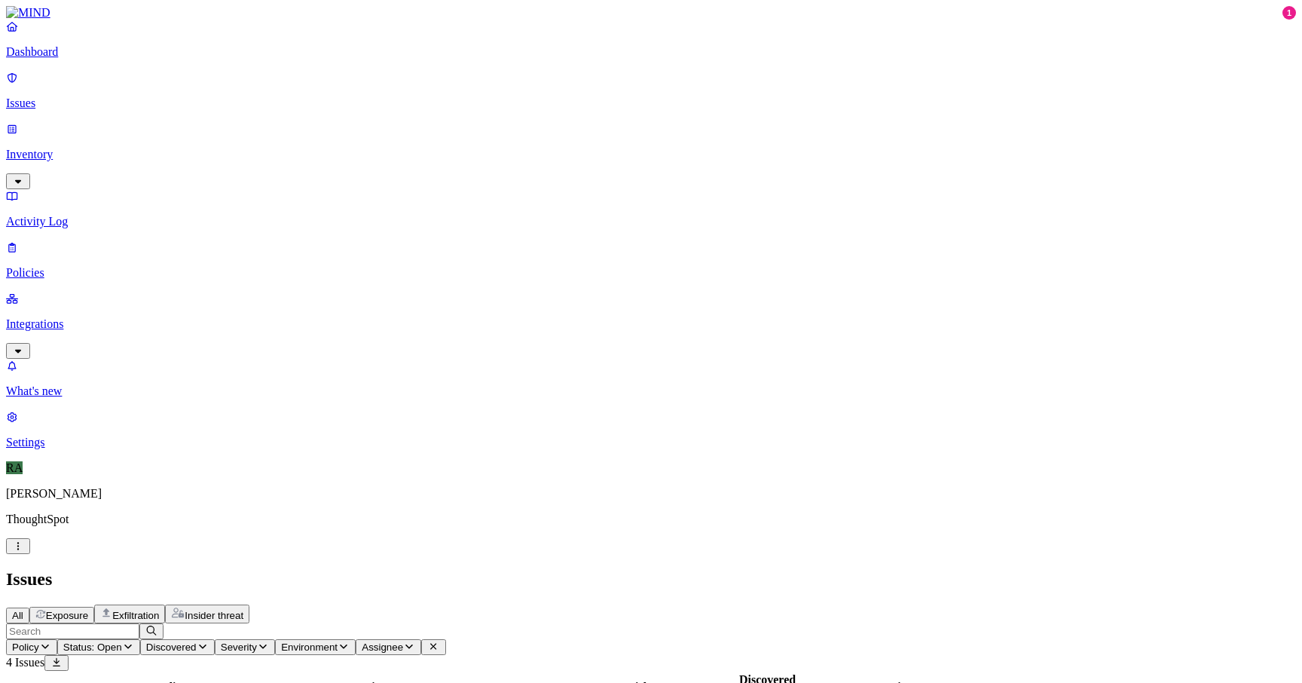
click at [122, 641] on span "Status: Open" at bounding box center [92, 646] width 59 height 11
